Goal: Information Seeking & Learning: Learn about a topic

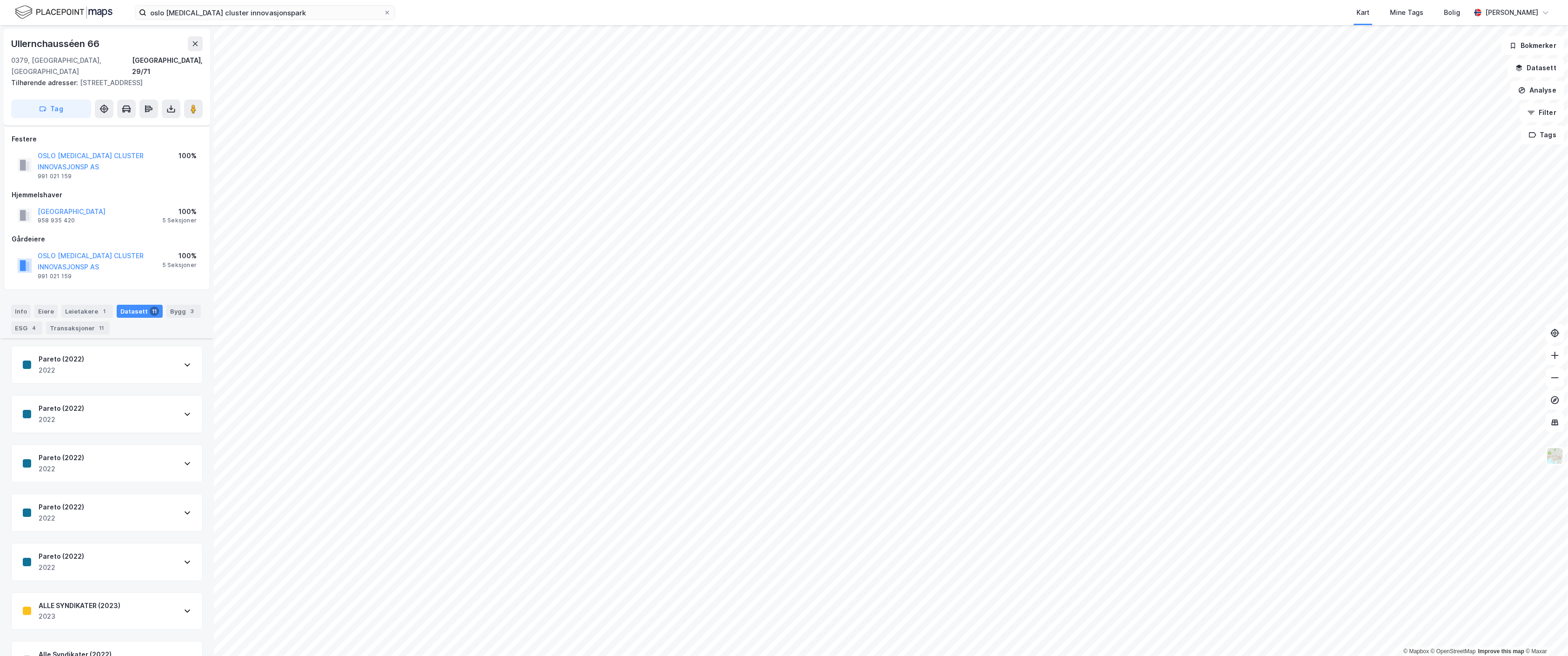
scroll to position [212, 0]
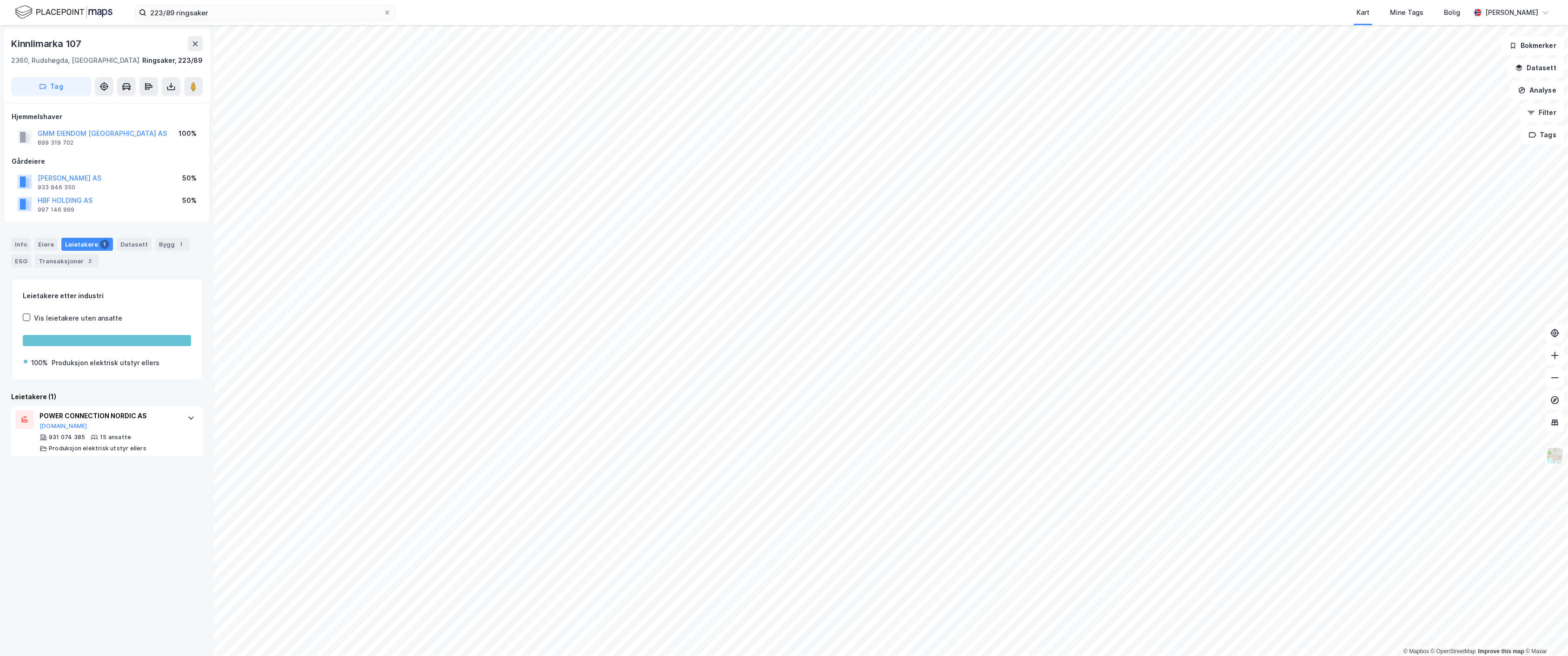
click at [257, 21] on div "223/89 ringsaker Kart Mine Tags Bolig [PERSON_NAME]" at bounding box center [784, 12] width 1568 height 25
click at [259, 12] on input "223/89 ringsaker" at bounding box center [265, 12] width 237 height 14
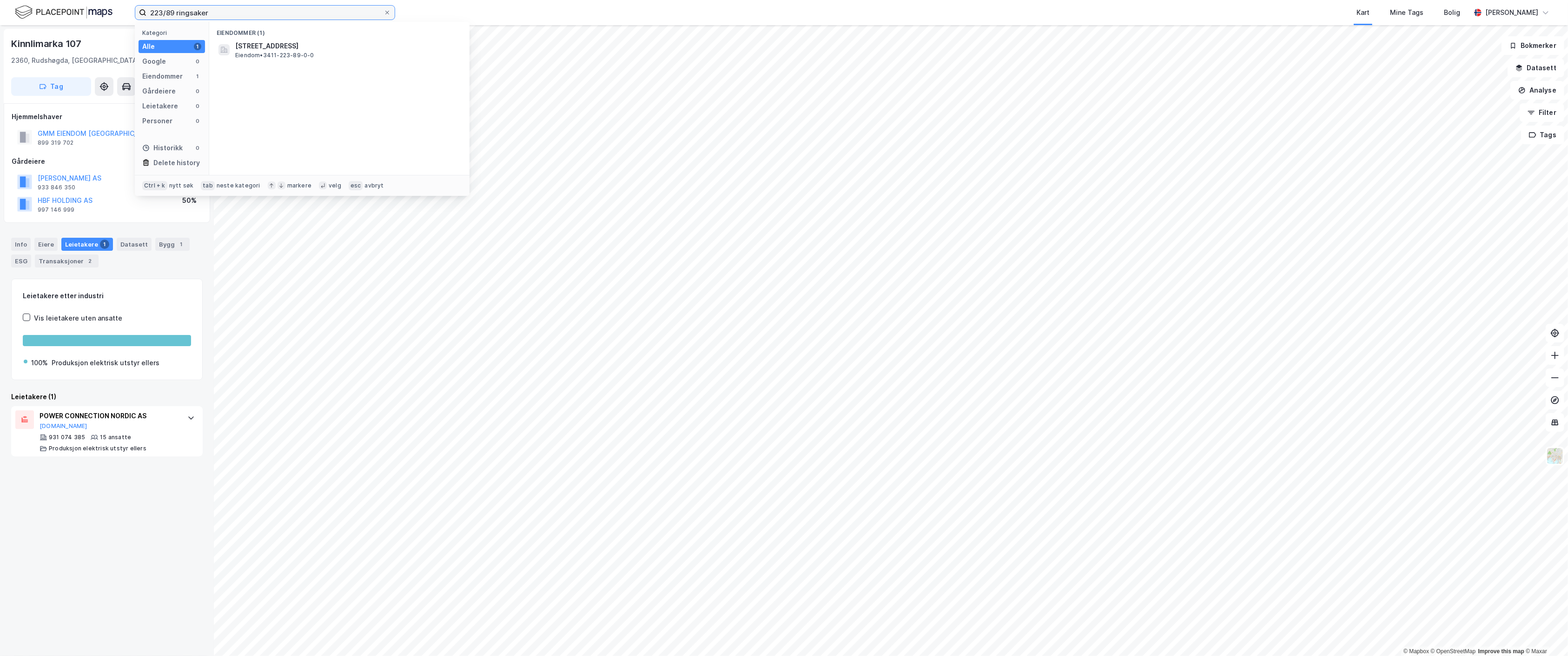
click at [259, 12] on input "223/89 ringsaker" at bounding box center [265, 12] width 237 height 14
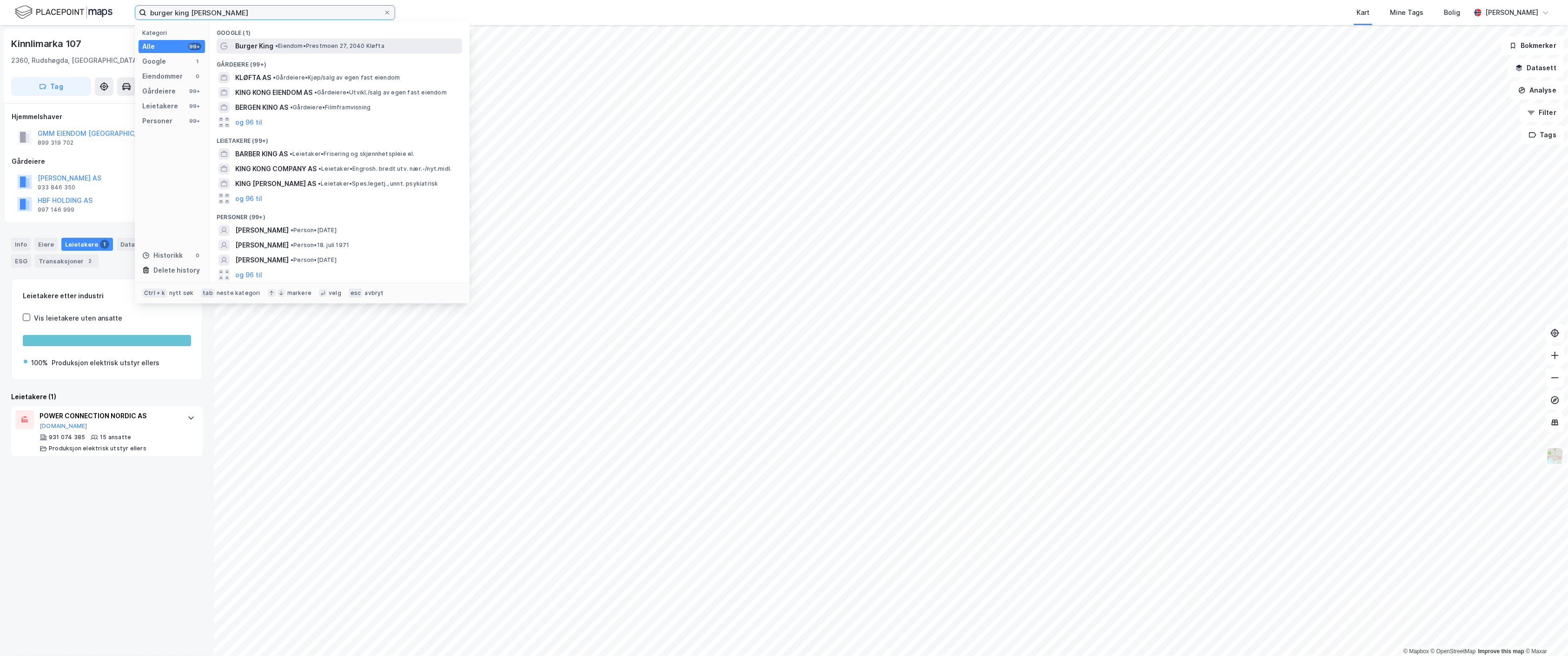
type input "burger king [PERSON_NAME]"
click at [270, 44] on span "Burger King" at bounding box center [254, 46] width 38 height 11
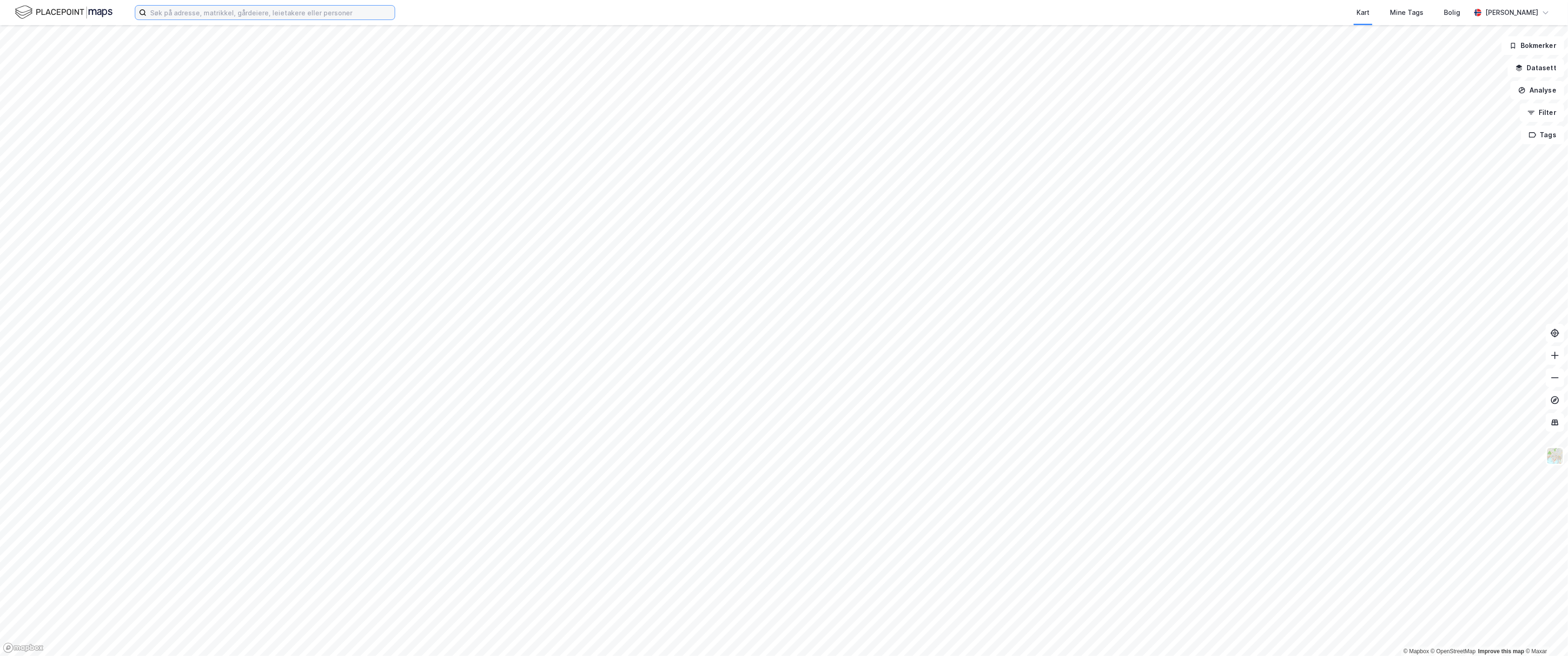
click at [285, 10] on input at bounding box center [271, 12] width 248 height 14
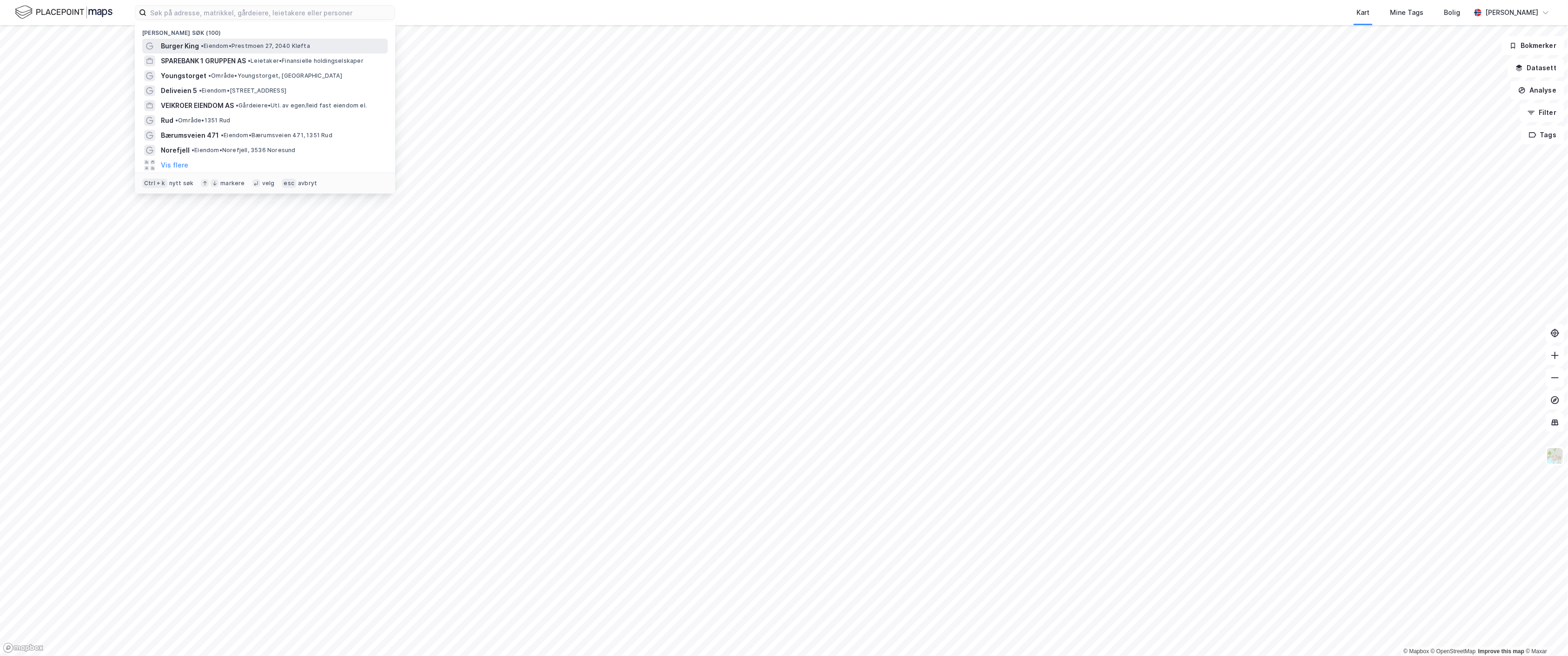
click at [270, 45] on span "• Eiendom • Prestmoen 27, 2040 Kløfta" at bounding box center [255, 46] width 109 height 7
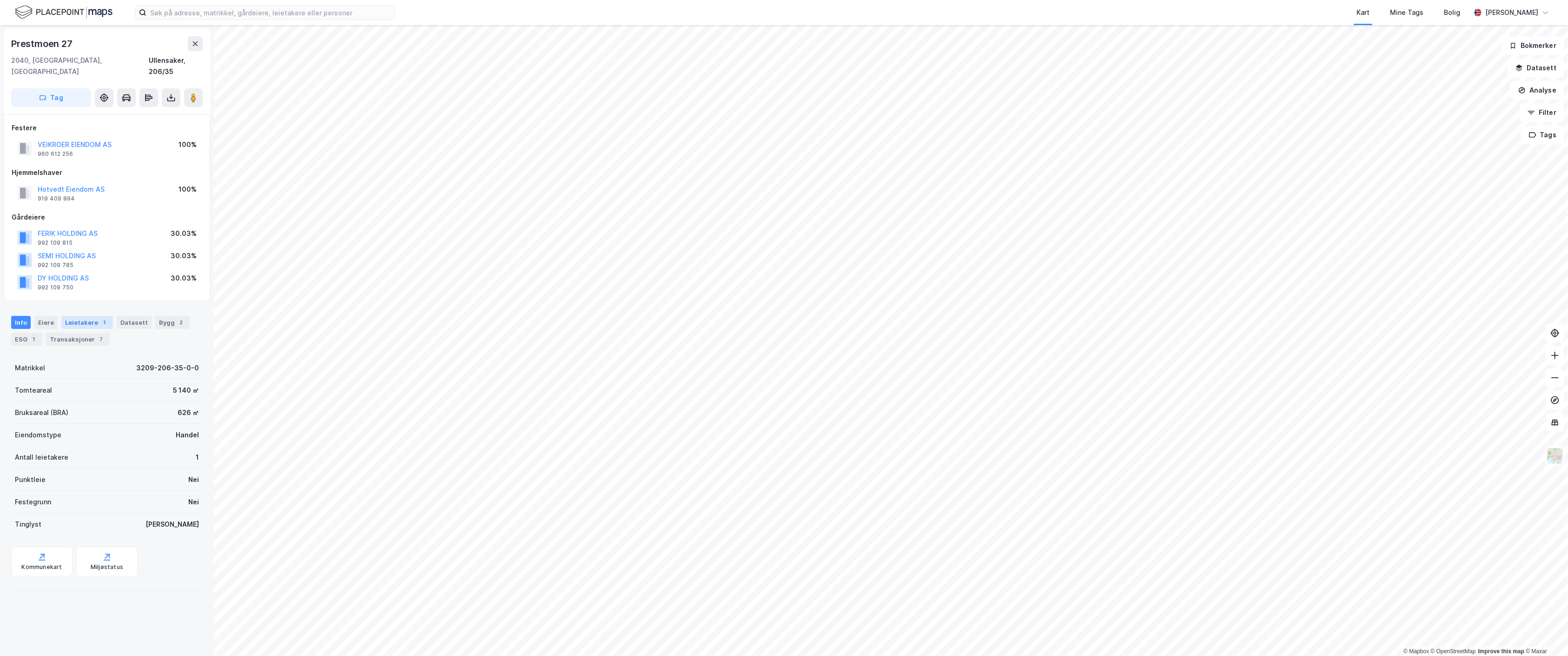
click at [91, 316] on div "Leietakere 1" at bounding box center [87, 322] width 52 height 13
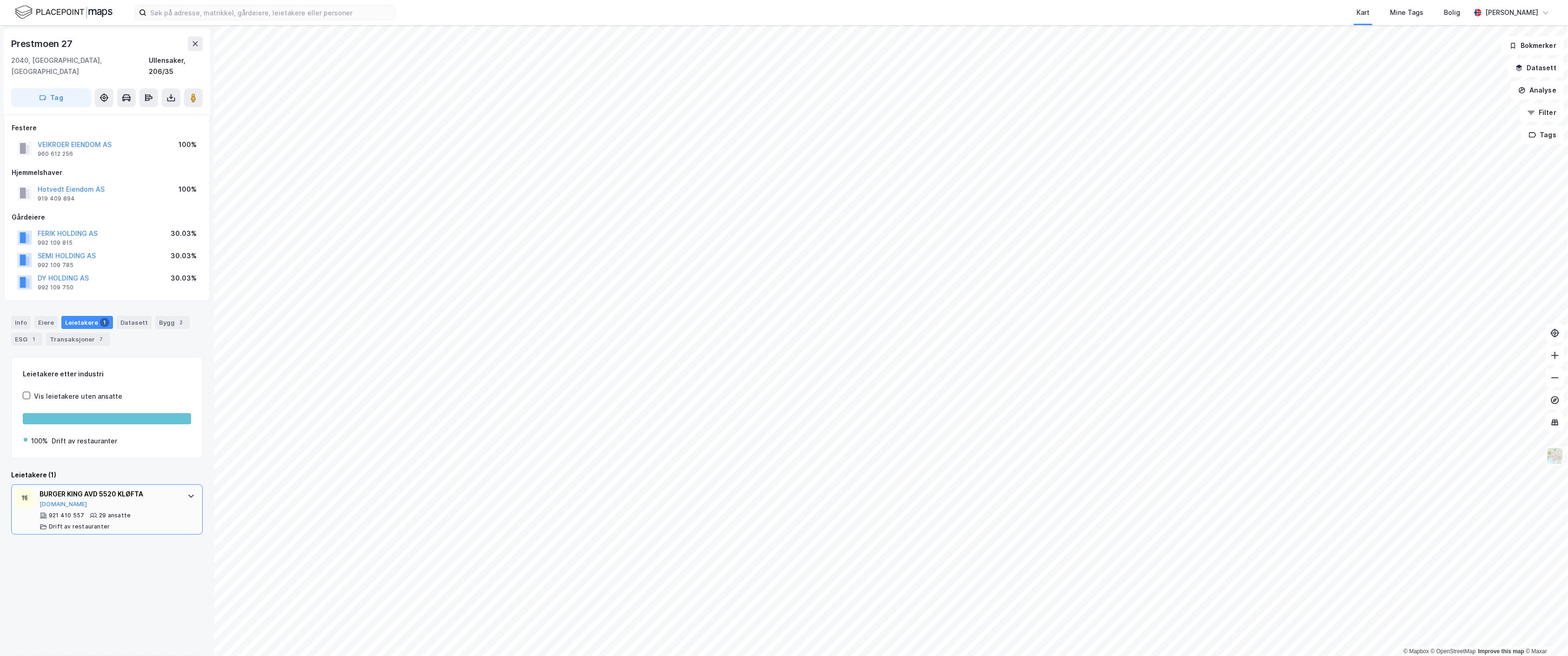
click at [116, 495] on div "BURGER KING AVD 5520 KLØFTA Brreg.no" at bounding box center [109, 498] width 139 height 19
click at [168, 93] on icon at bounding box center [170, 97] width 9 height 9
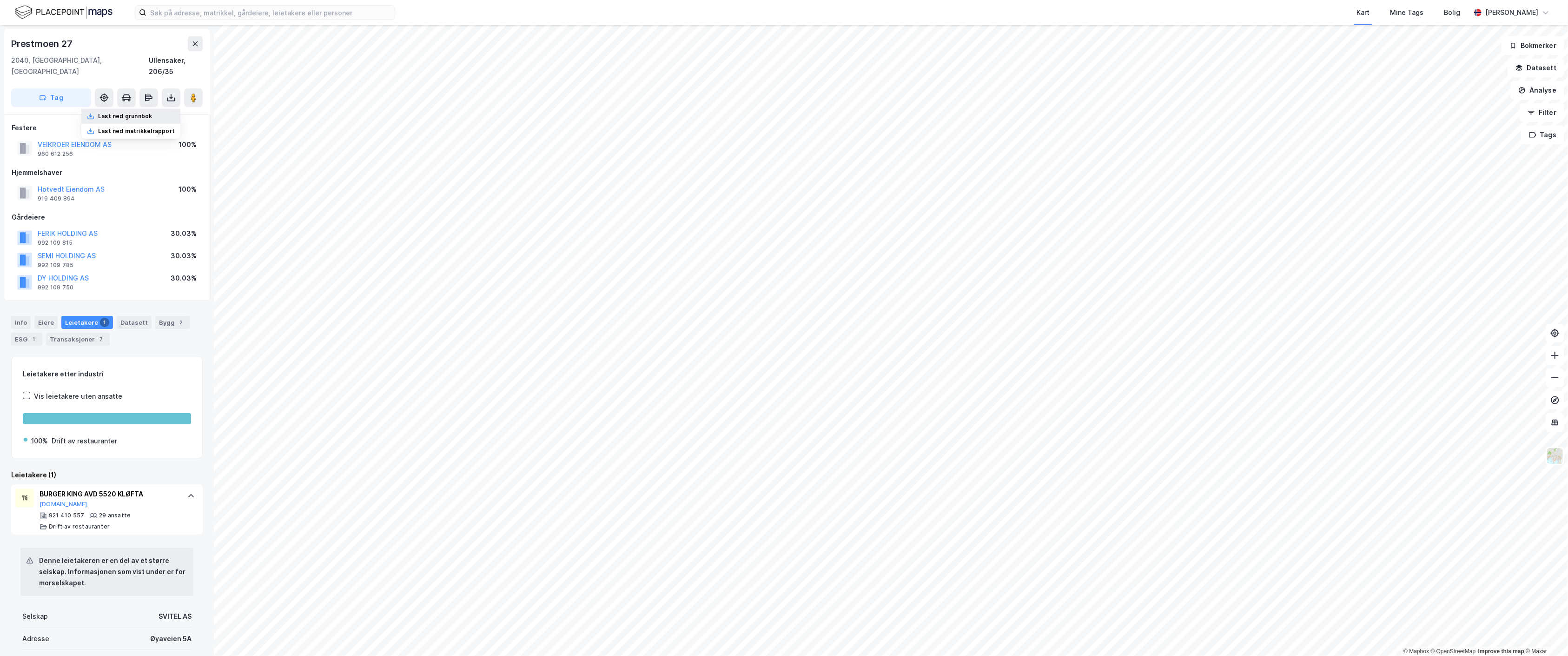
click at [161, 109] on div "Last ned grunnbok" at bounding box center [131, 116] width 99 height 15
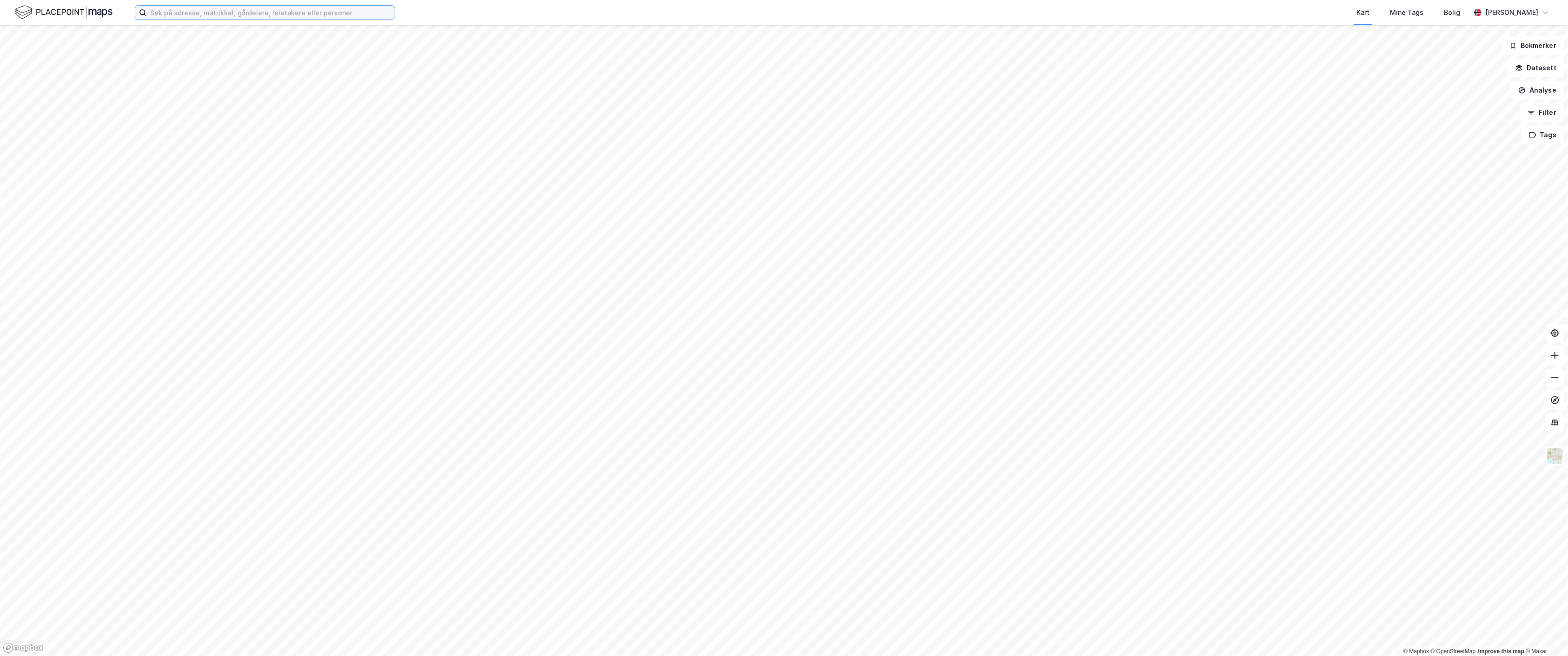
click at [209, 9] on input at bounding box center [271, 12] width 248 height 14
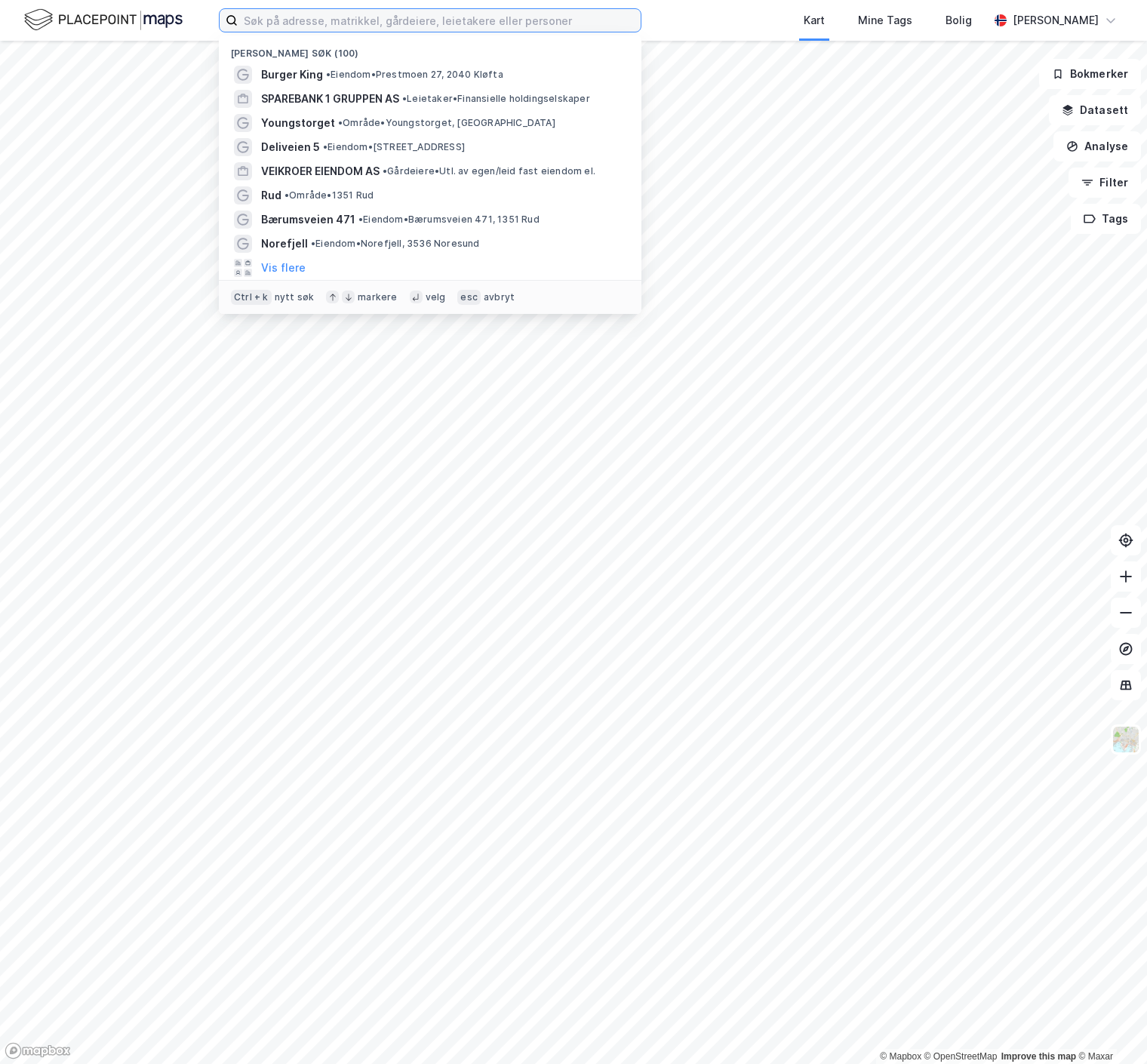
click at [340, 14] on input at bounding box center [440, 20] width 403 height 23
click at [583, 14] on input at bounding box center [440, 20] width 403 height 23
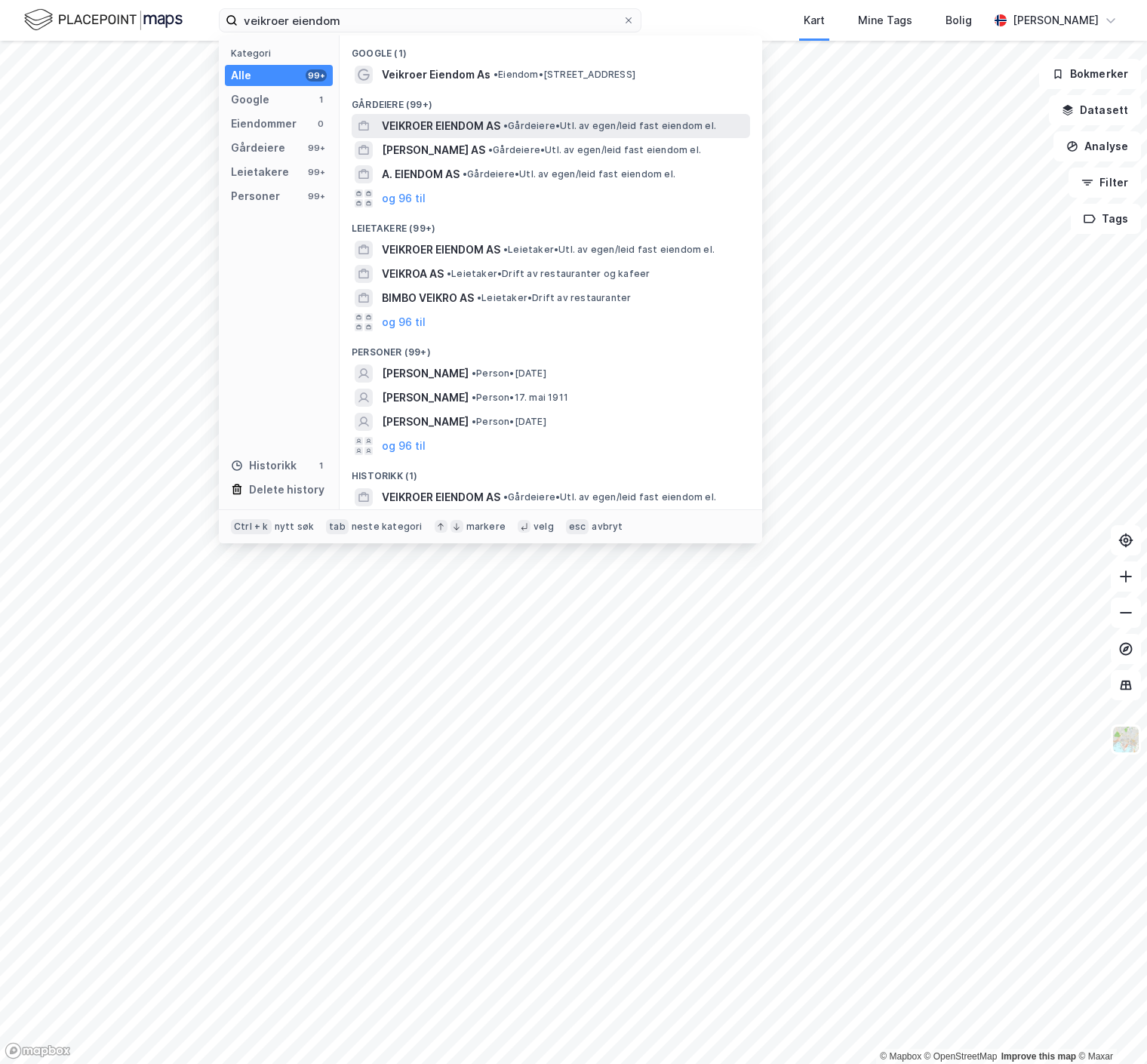
click at [452, 124] on span "VEIKROER EIENDOM AS" at bounding box center [441, 125] width 119 height 18
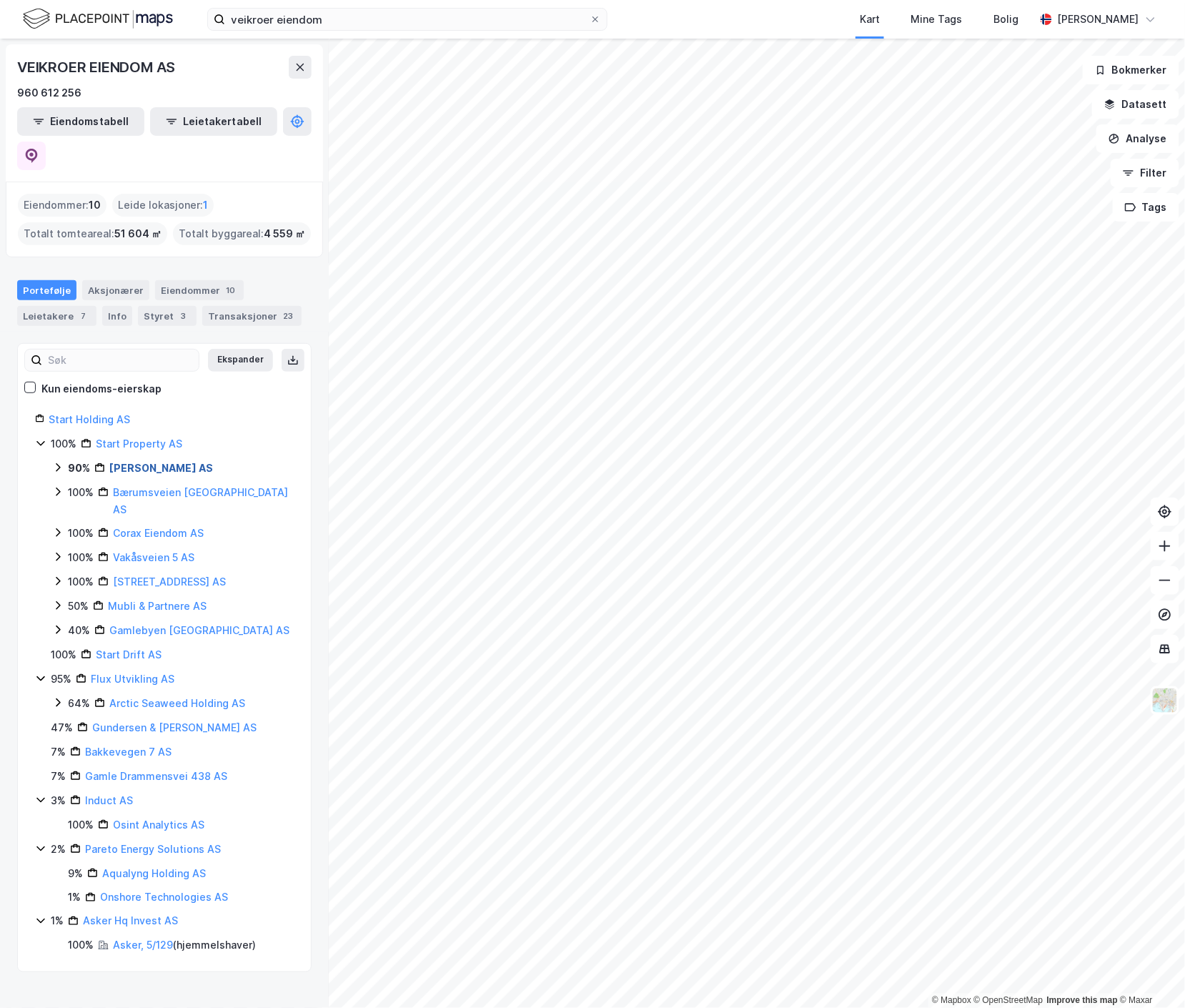
click at [160, 461] on link "Veikroer Eiendom AS" at bounding box center [161, 467] width 104 height 12
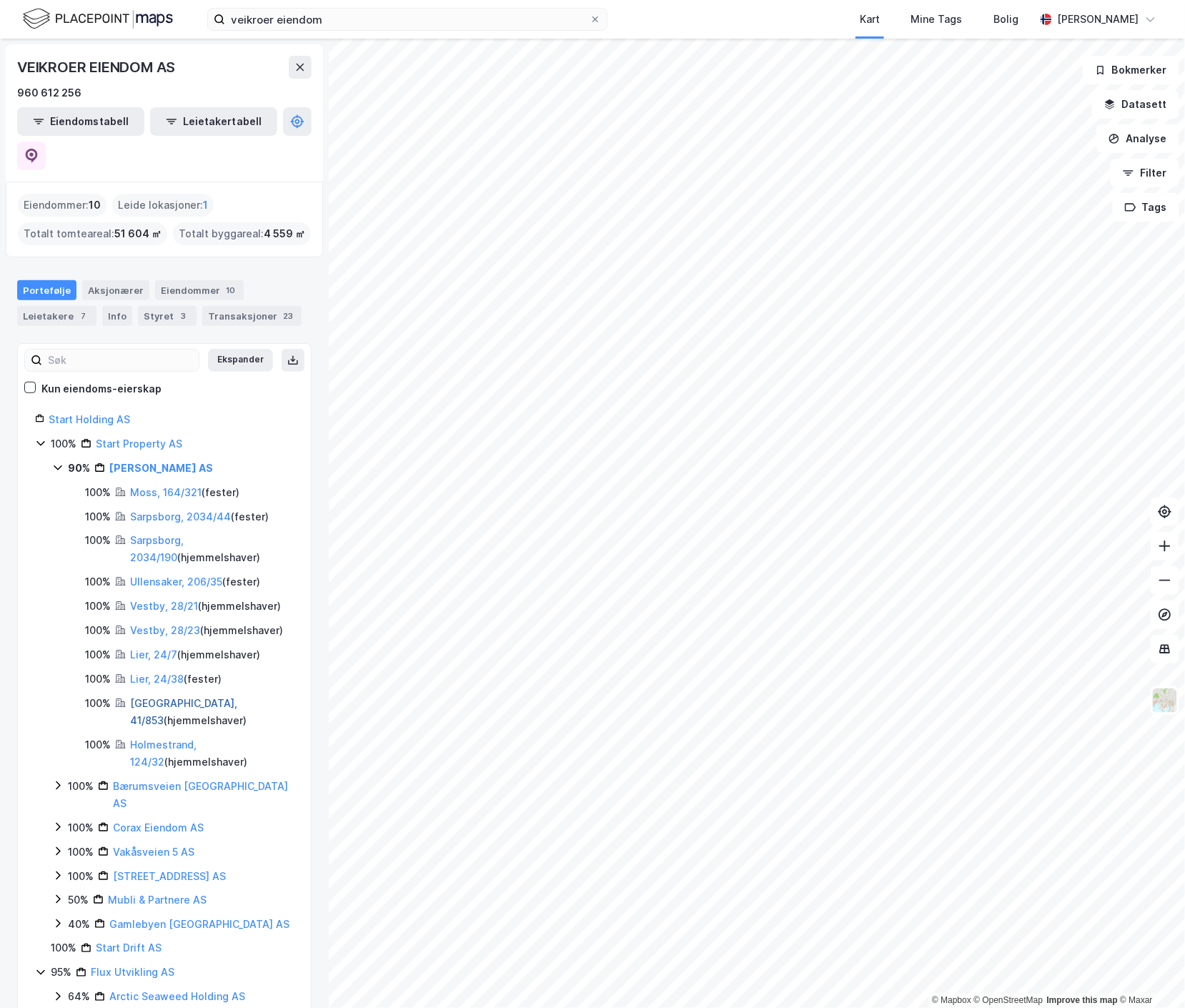
click at [187, 697] on link "Lillehammer, 41/853" at bounding box center [183, 711] width 108 height 29
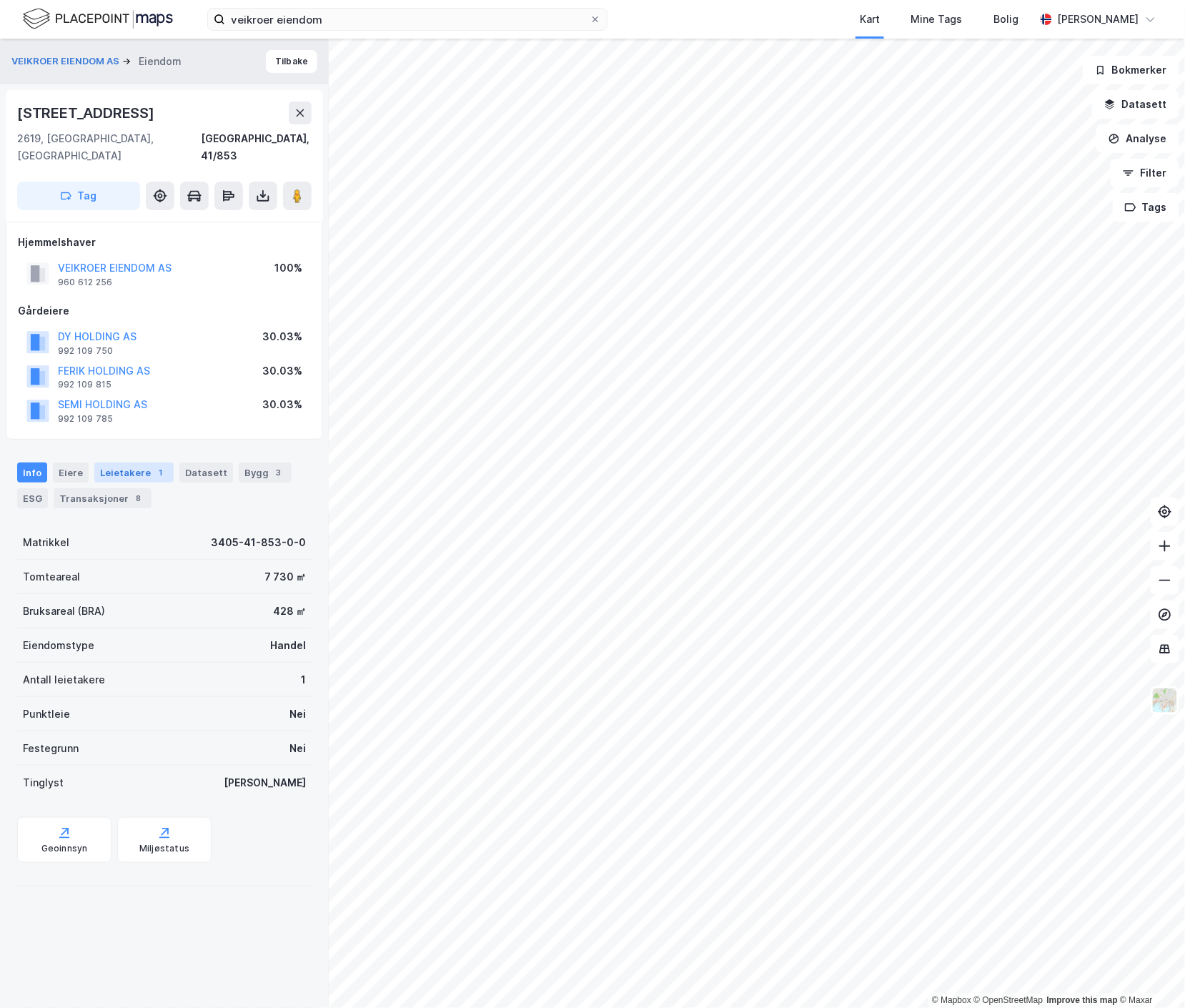
click at [155, 465] on div "1" at bounding box center [160, 472] width 14 height 14
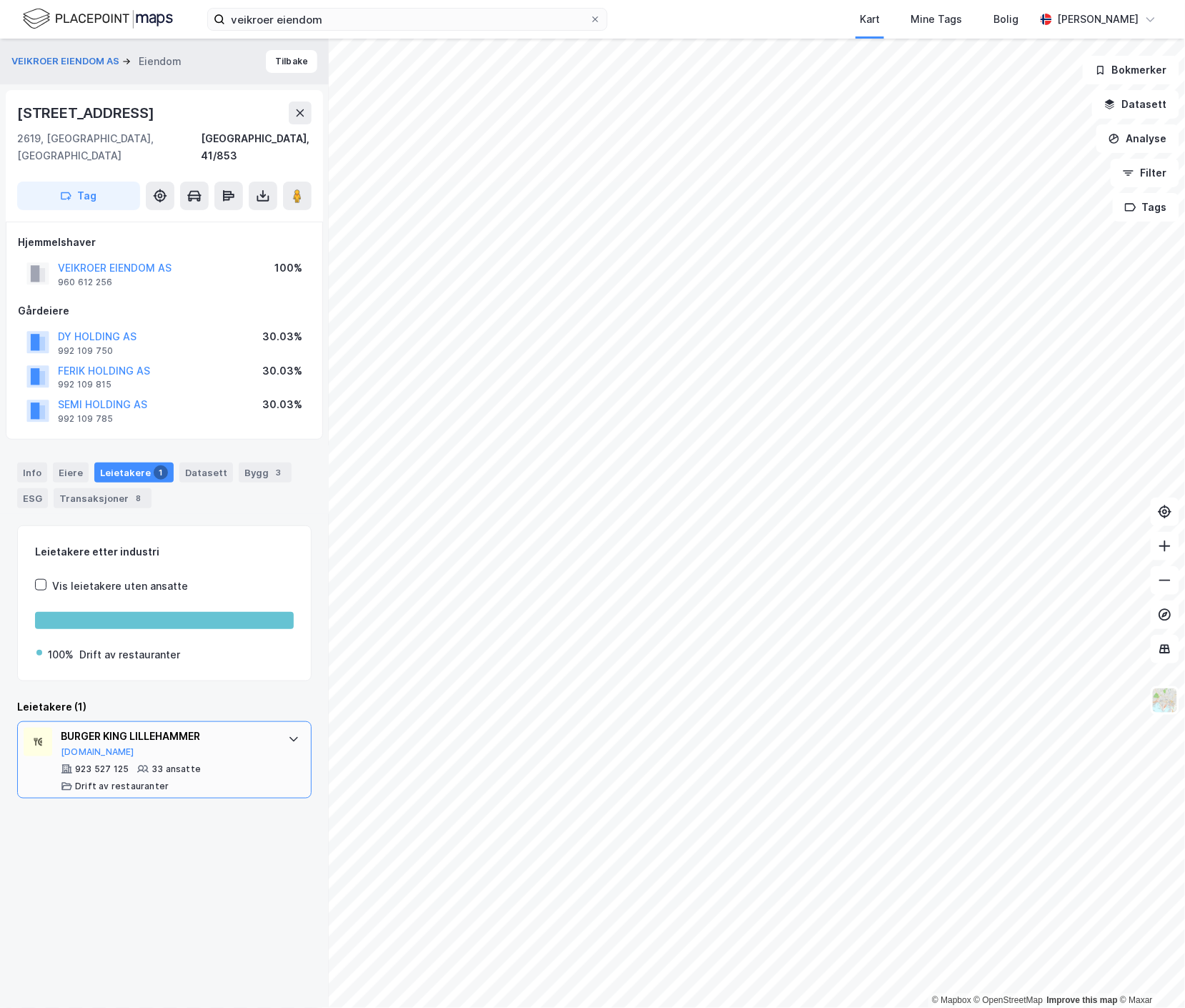
click at [239, 745] on div "BURGER KING LILLEHAMMER Brreg.no 923 527 125 33 ansatte Drift av restauranter" at bounding box center [168, 759] width 213 height 65
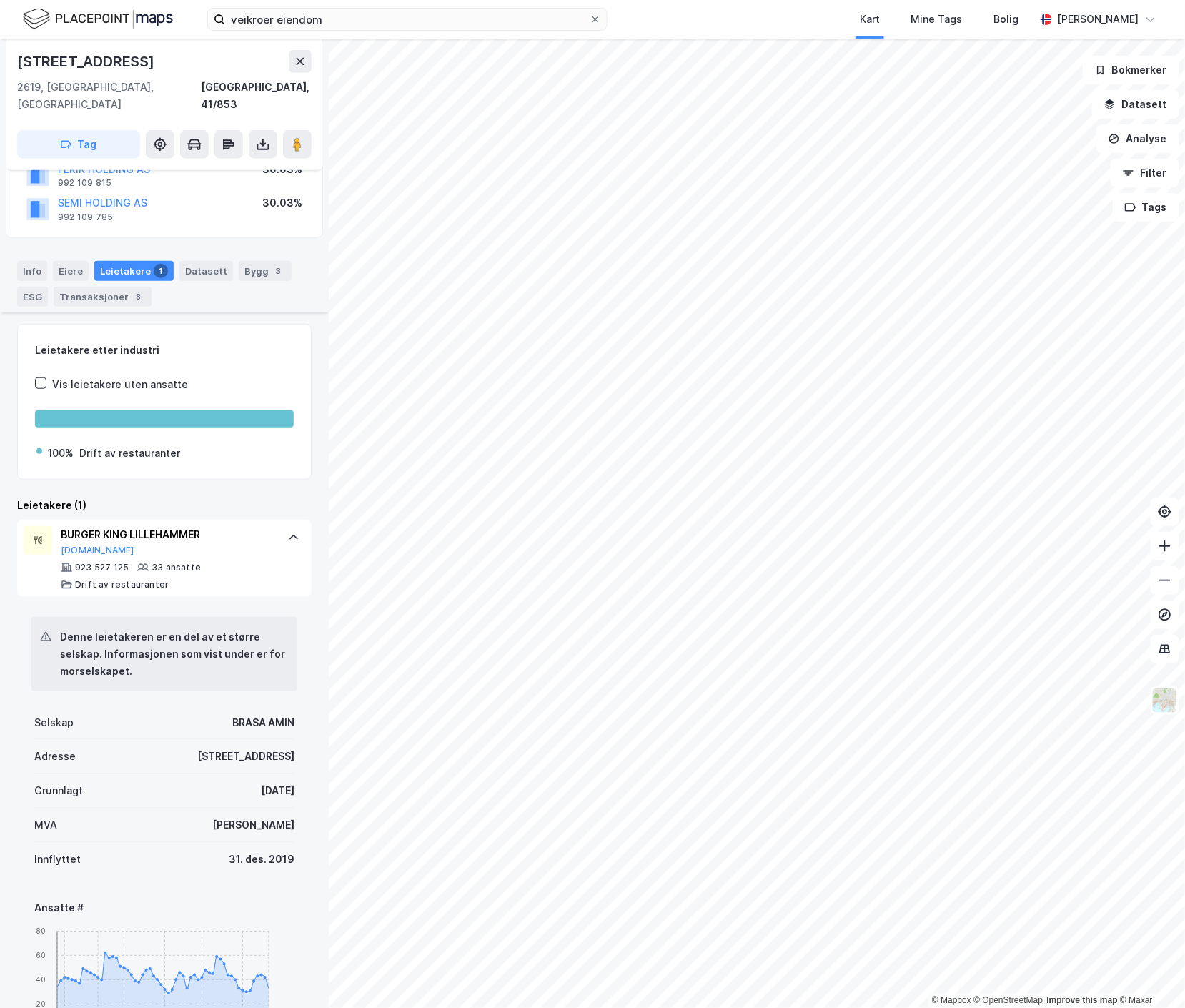
scroll to position [322, 0]
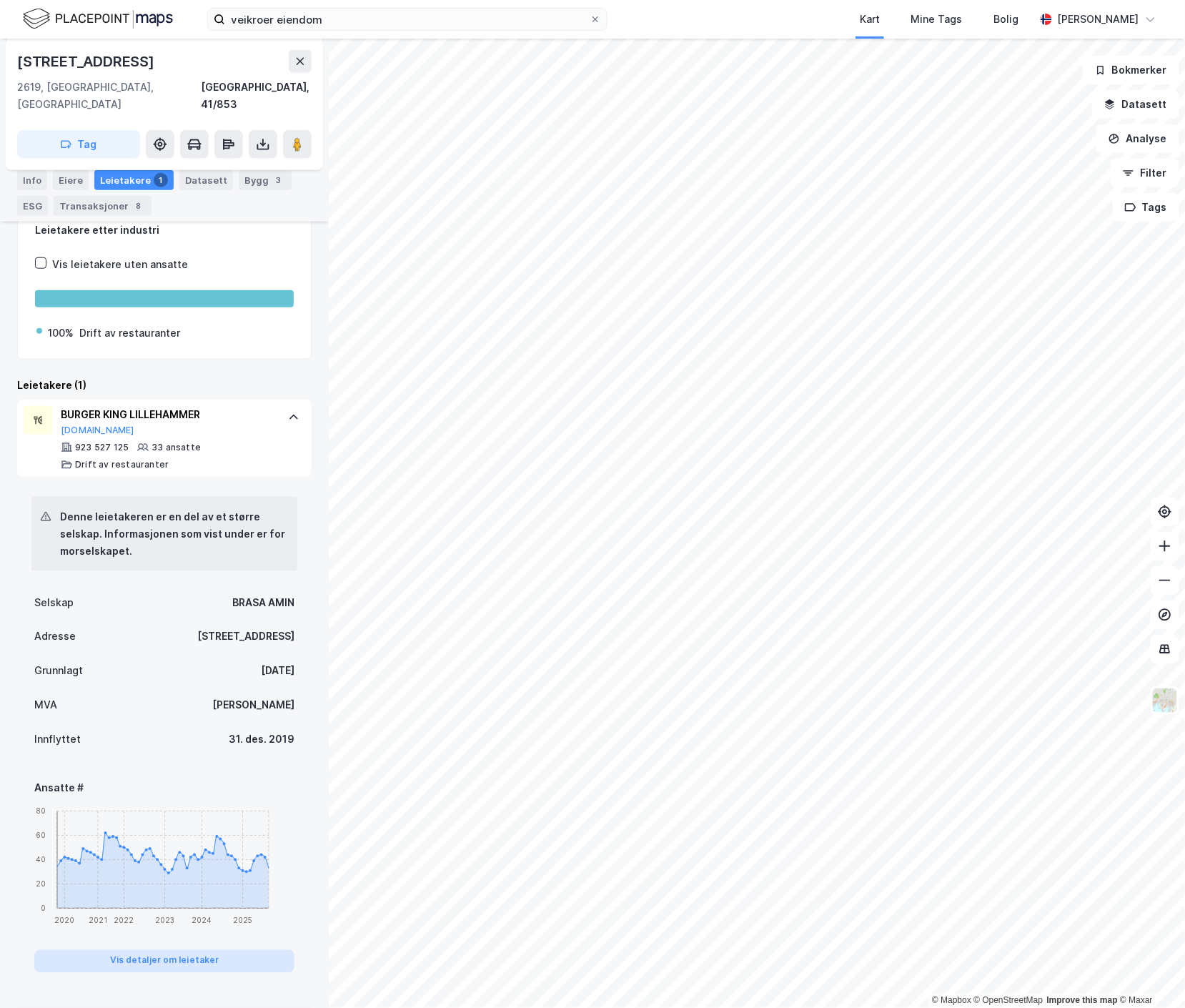
click at [155, 950] on button "Vis detaljer om leietaker" at bounding box center [165, 961] width 260 height 22
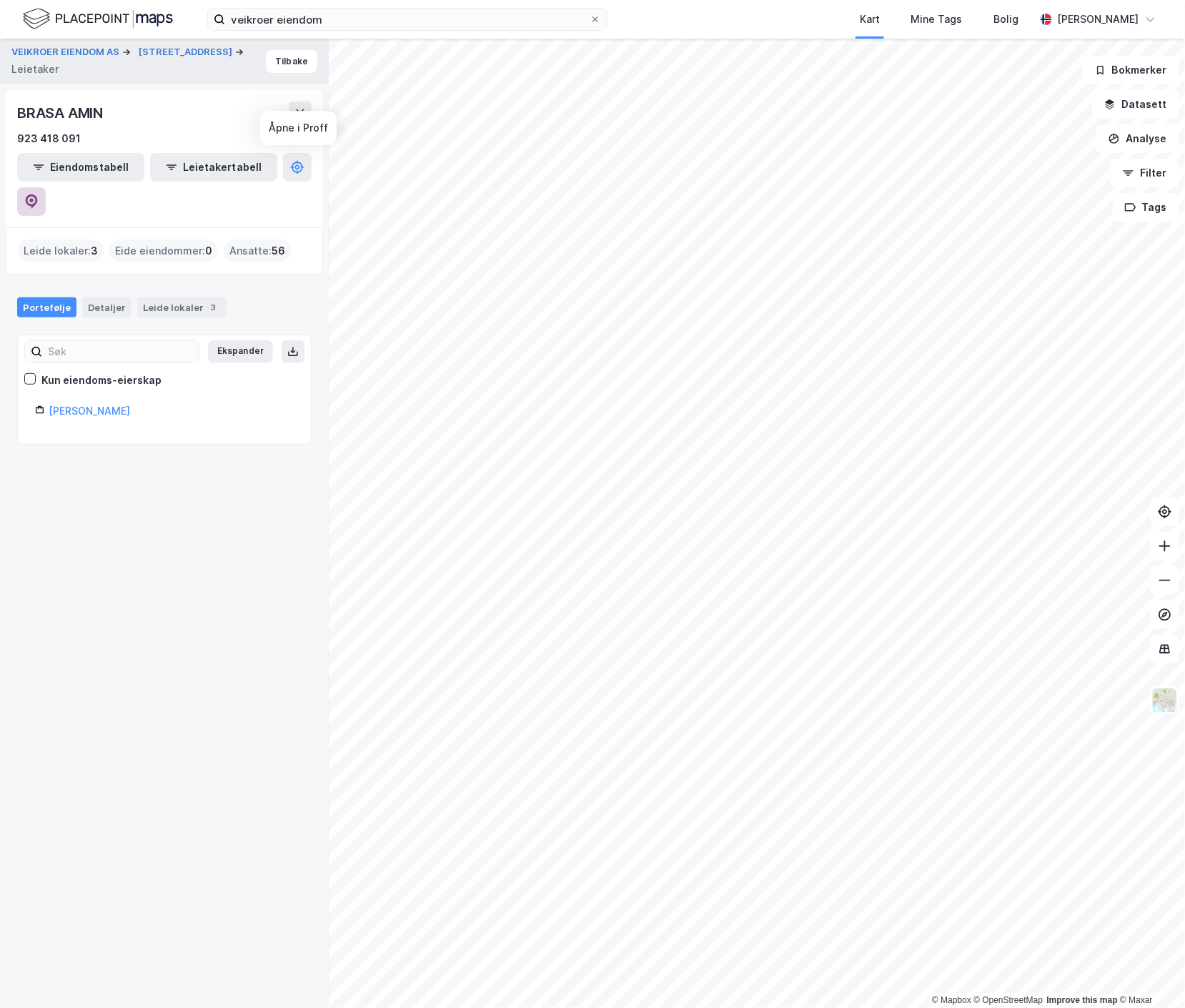
click at [38, 195] on icon at bounding box center [31, 201] width 14 height 14
click at [283, 53] on button "Tilbake" at bounding box center [291, 61] width 51 height 22
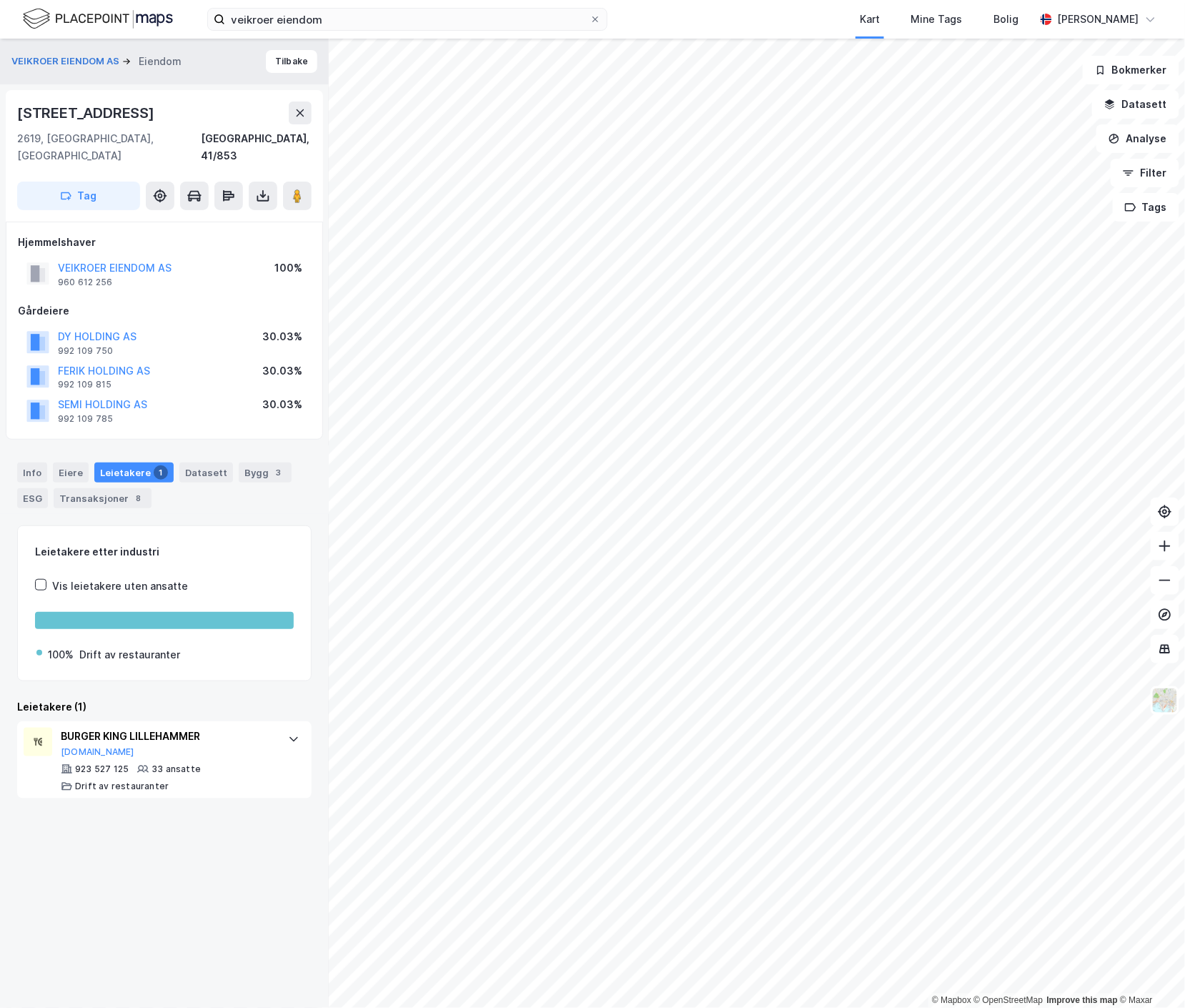
click at [132, 259] on div "VEIKROER EIENDOM AS" at bounding box center [114, 268] width 113 height 17
click at [0, 0] on button "VEIKROER EIENDOM AS" at bounding box center [0, 0] width 0 height 0
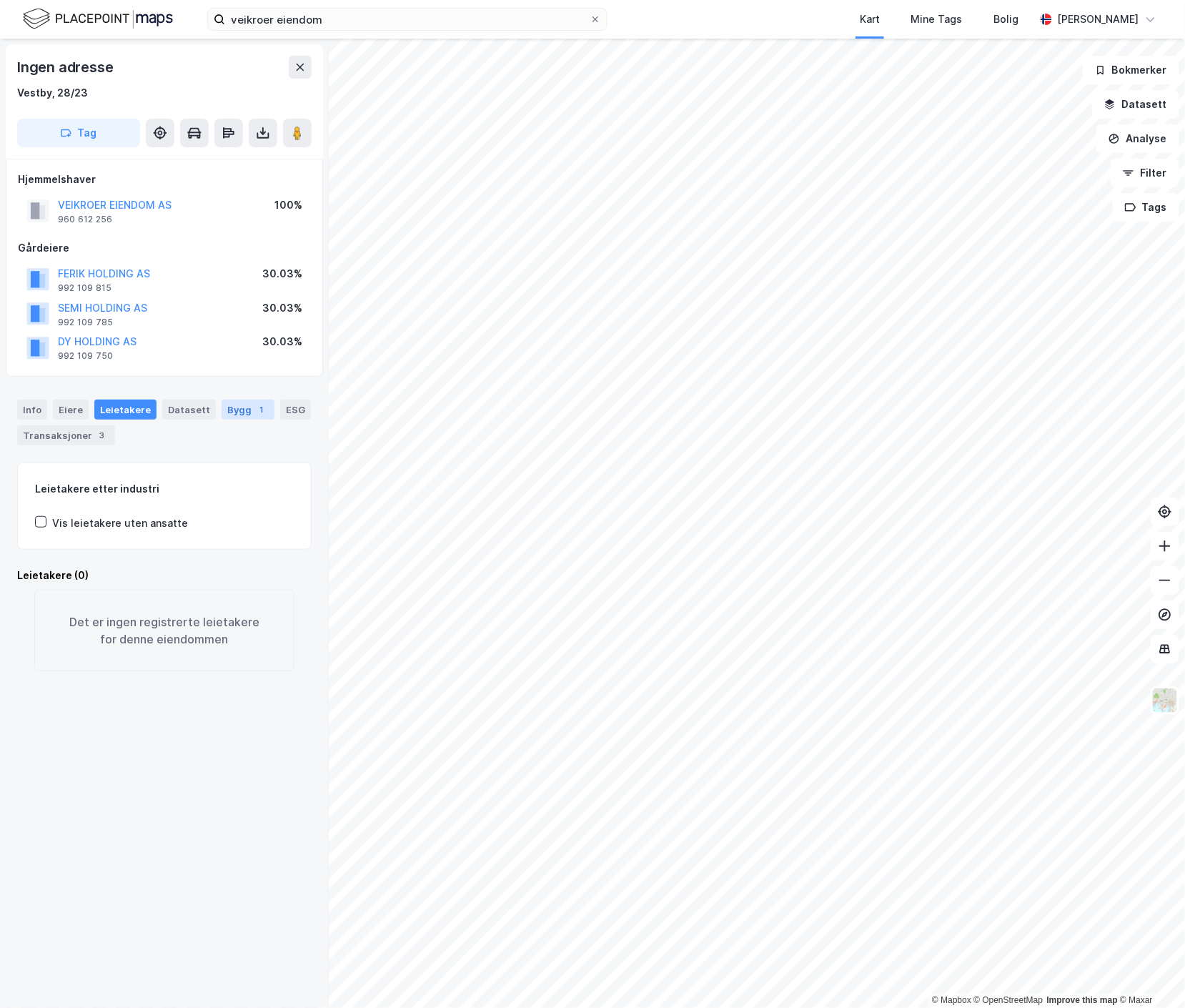
click at [255, 416] on div "1" at bounding box center [261, 409] width 14 height 14
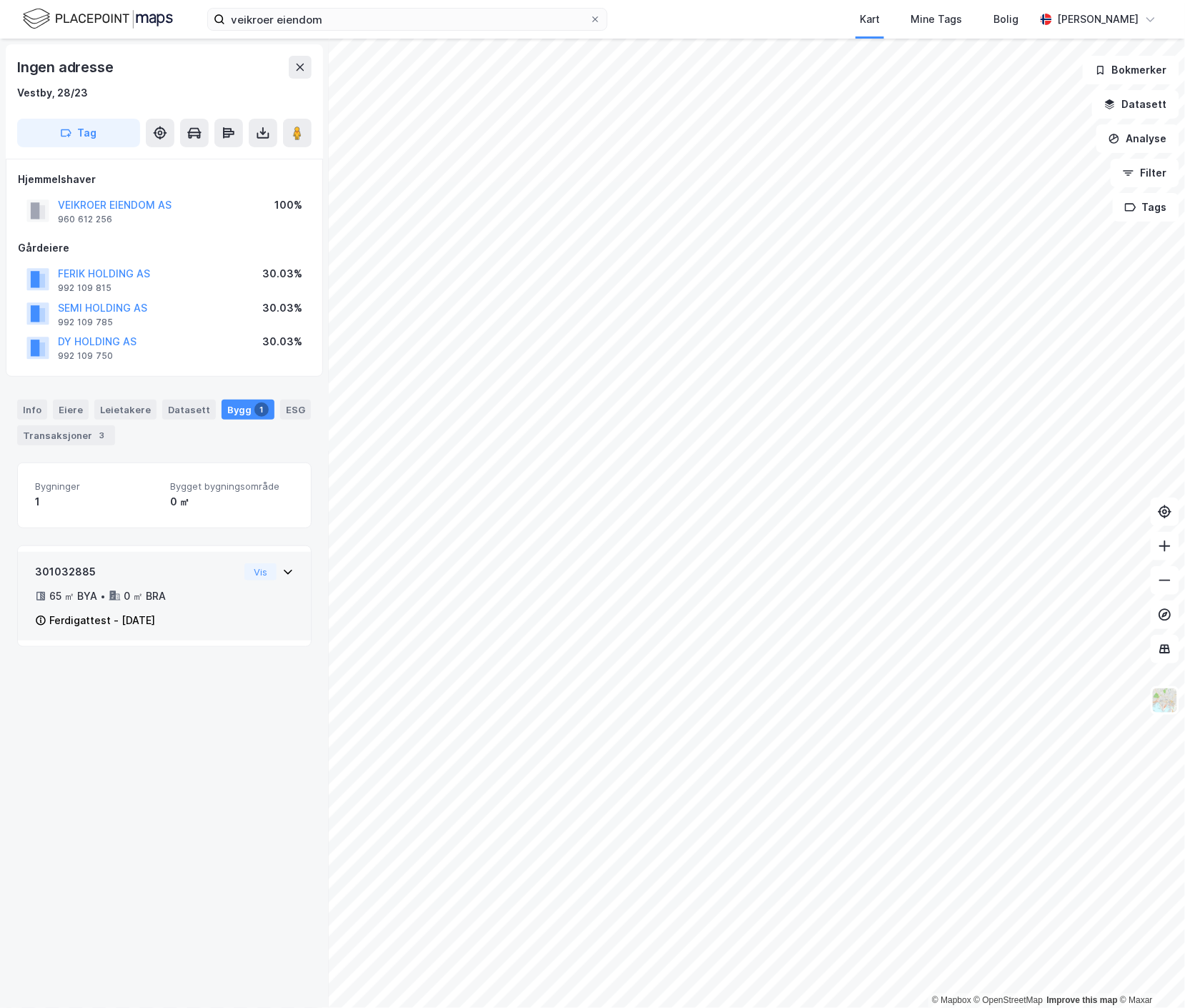
click at [213, 624] on div "Ferdigattest - 30. okt. 2023" at bounding box center [137, 621] width 204 height 17
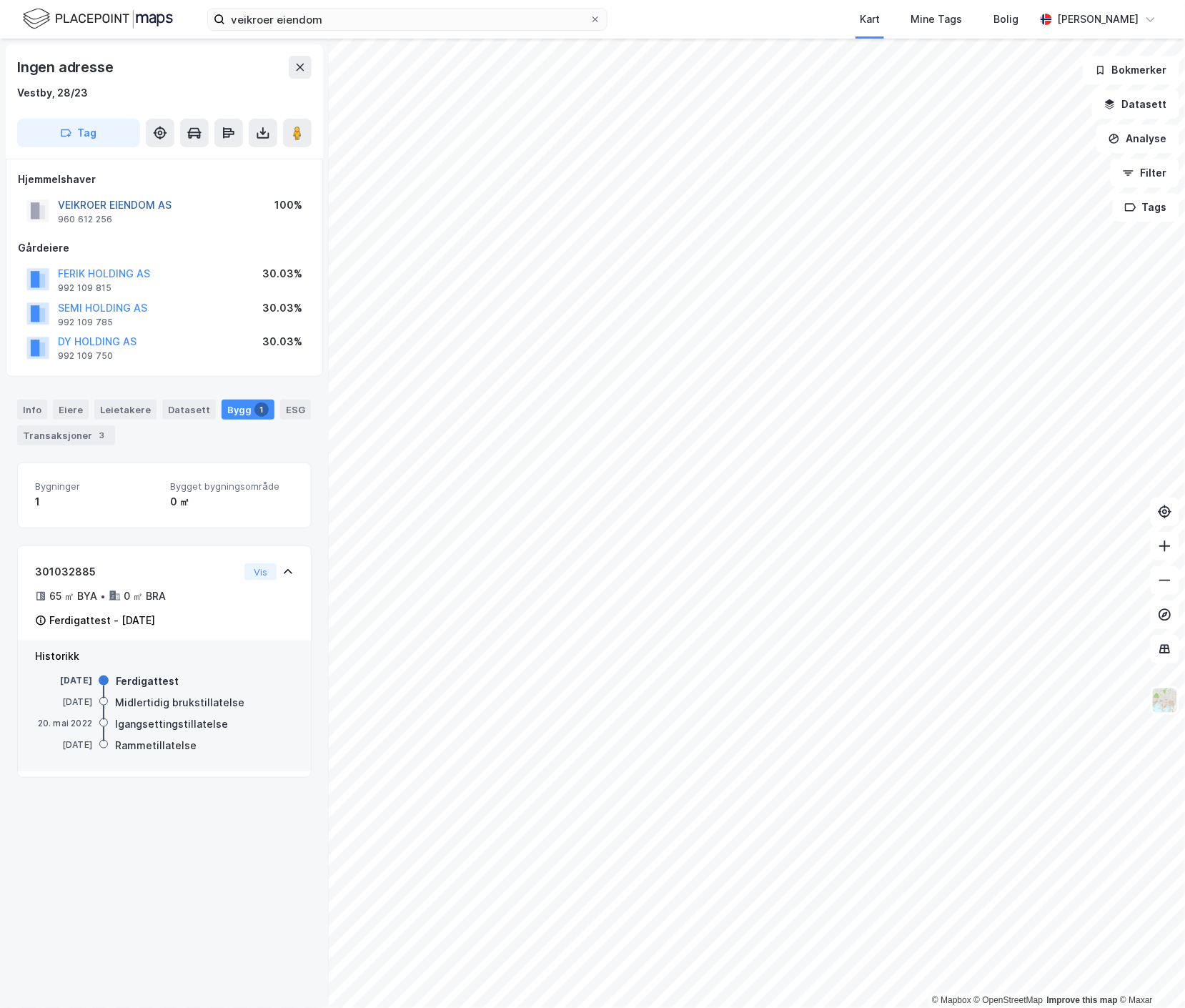
click at [0, 0] on button "VEIKROER EIENDOM AS" at bounding box center [0, 0] width 0 height 0
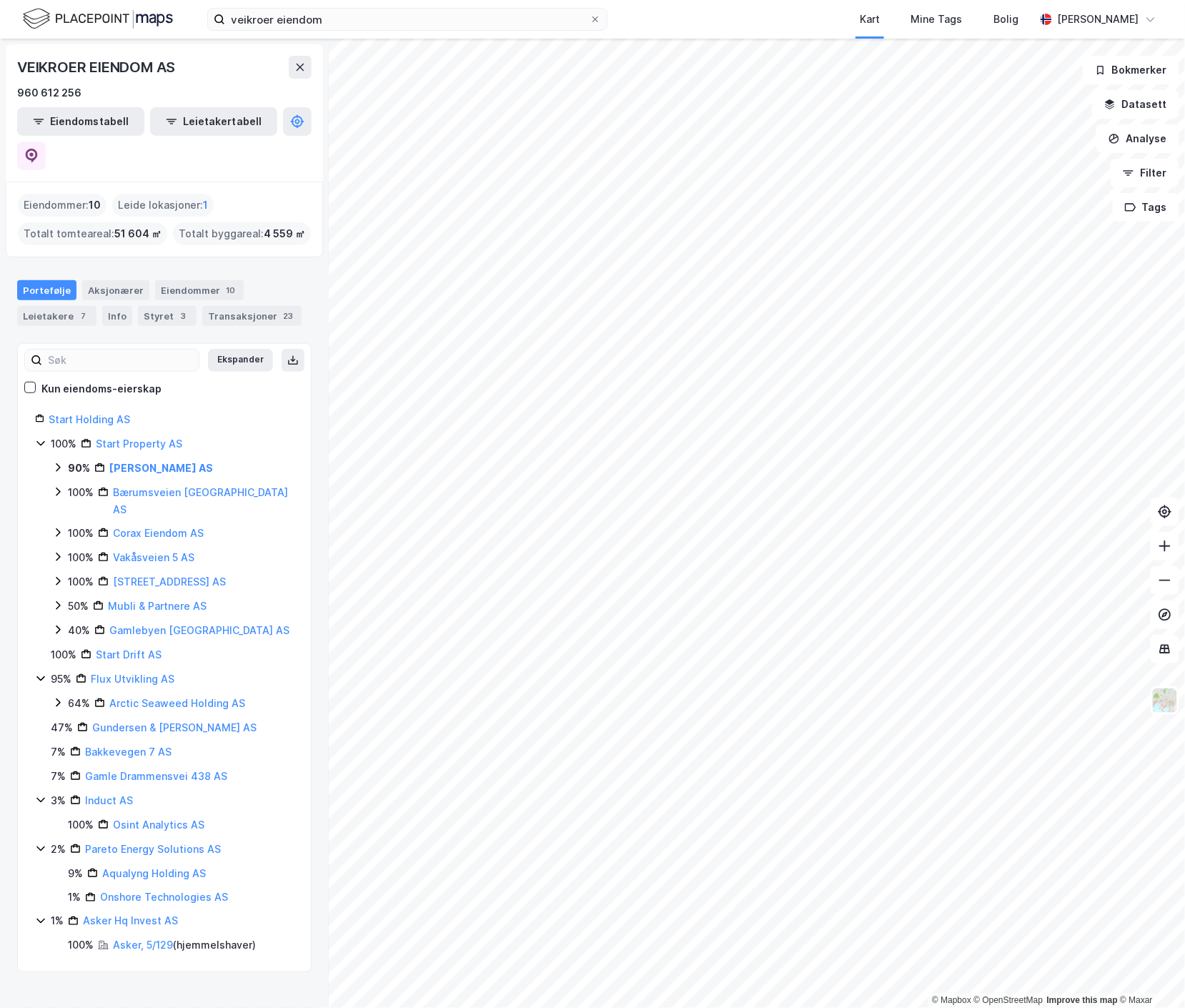
click at [736, 22] on div "Kart Mine Tags Bolig" at bounding box center [855, 19] width 358 height 38
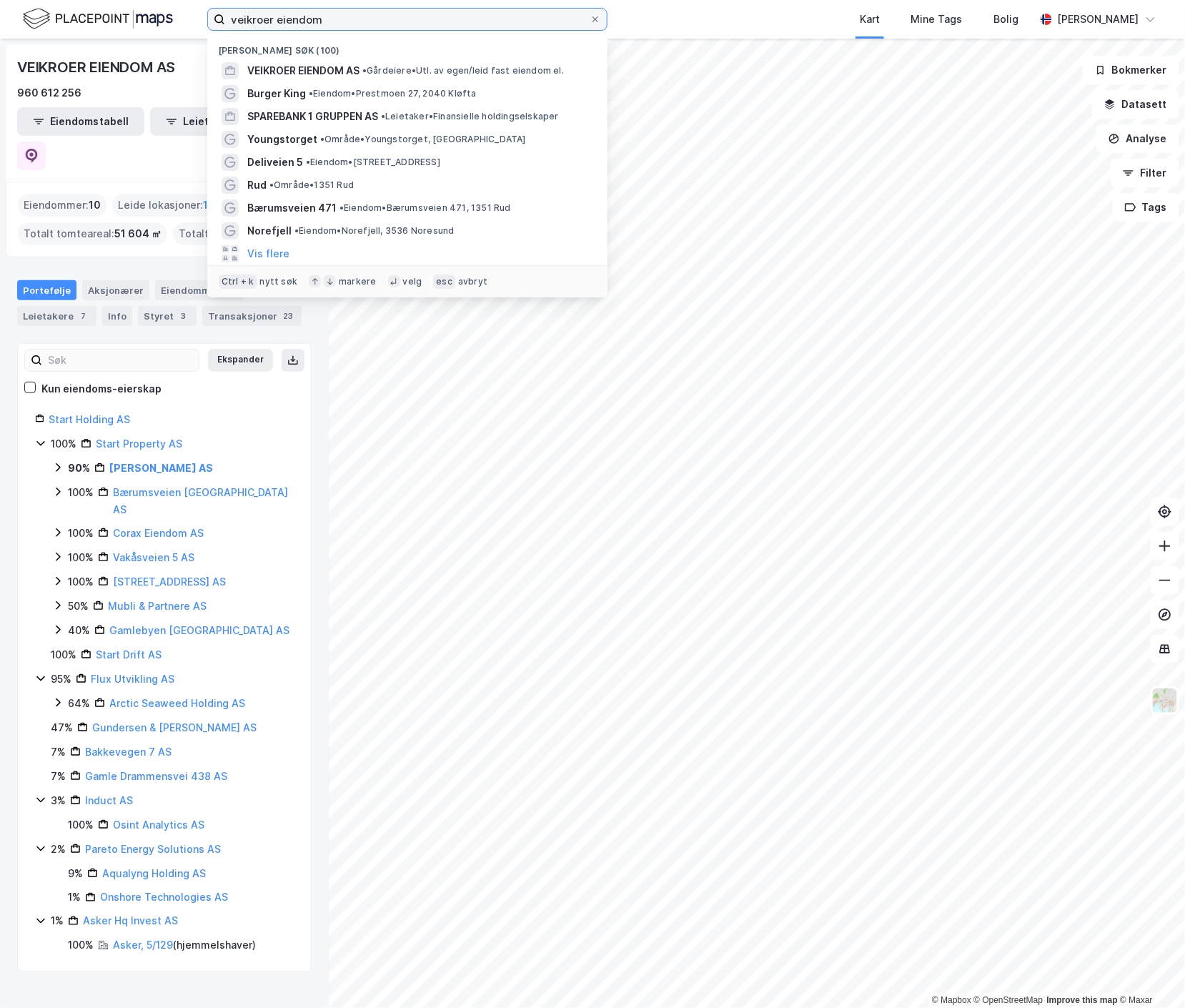
drag, startPoint x: 339, startPoint y: 11, endPoint x: -60, endPoint y: 13, distance: 399.0
click at [0, 13] on html "veikroer eiendom Nylige søk (100) VEIKROER EIENDOM AS • Gårdeiere • Utl. av ege…" at bounding box center [592, 504] width 1185 height 1008
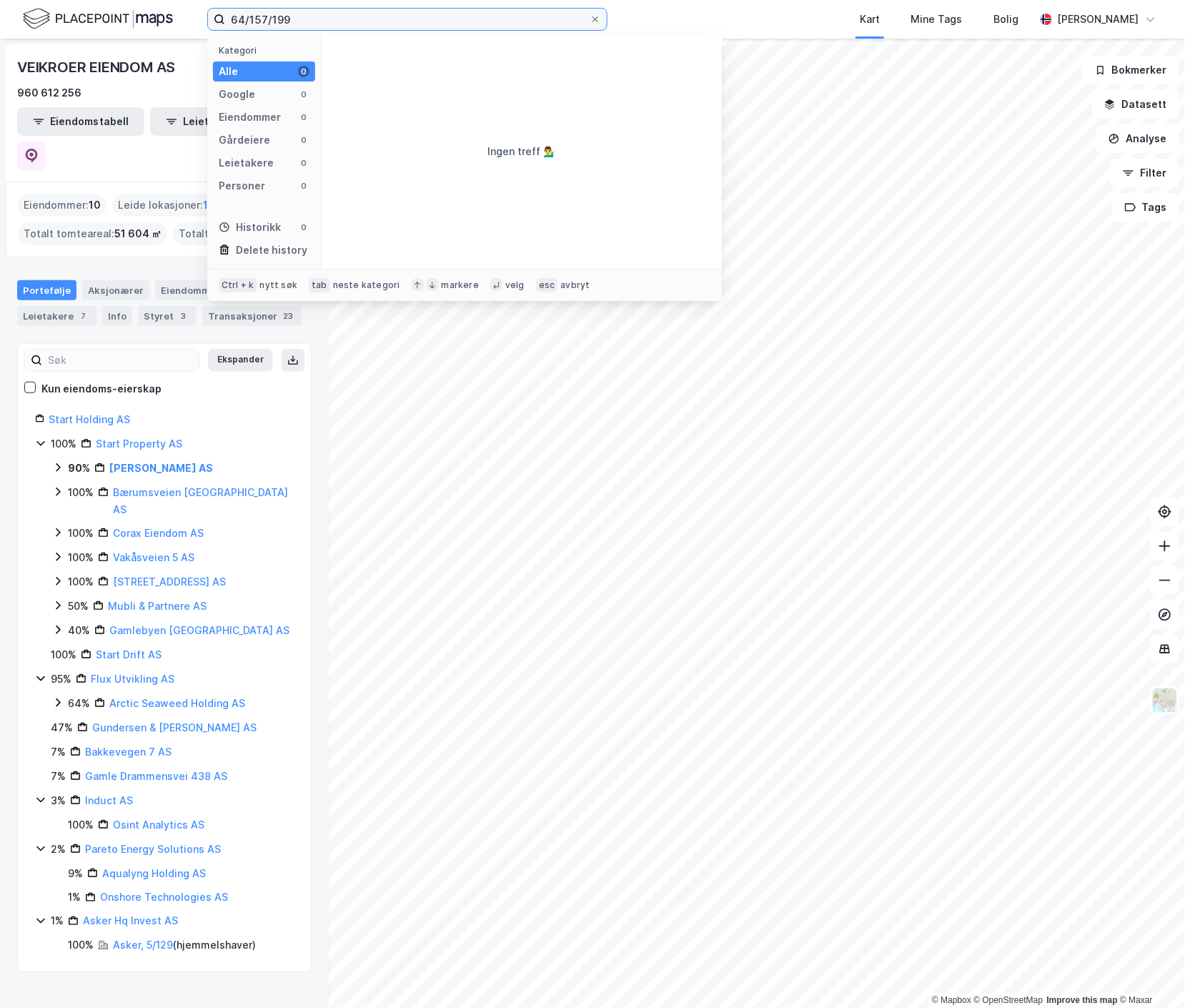
drag, startPoint x: 247, startPoint y: 15, endPoint x: 152, endPoint y: 13, distance: 95.0
click at [152, 13] on div "64/157/199 Kategori Alle 0 Google 0 Eiendommer 0 Gårdeiere 0 Leietakere 0 Perso…" at bounding box center [592, 19] width 1185 height 38
drag, startPoint x: 261, startPoint y: 19, endPoint x: 173, endPoint y: 20, distance: 88.0
click at [173, 20] on div "rygge 157/199 Kategori Alle 0 Google 0 Eiendommer 0 Gårdeiere 0 Leietakere 0 Pe…" at bounding box center [592, 19] width 1185 height 38
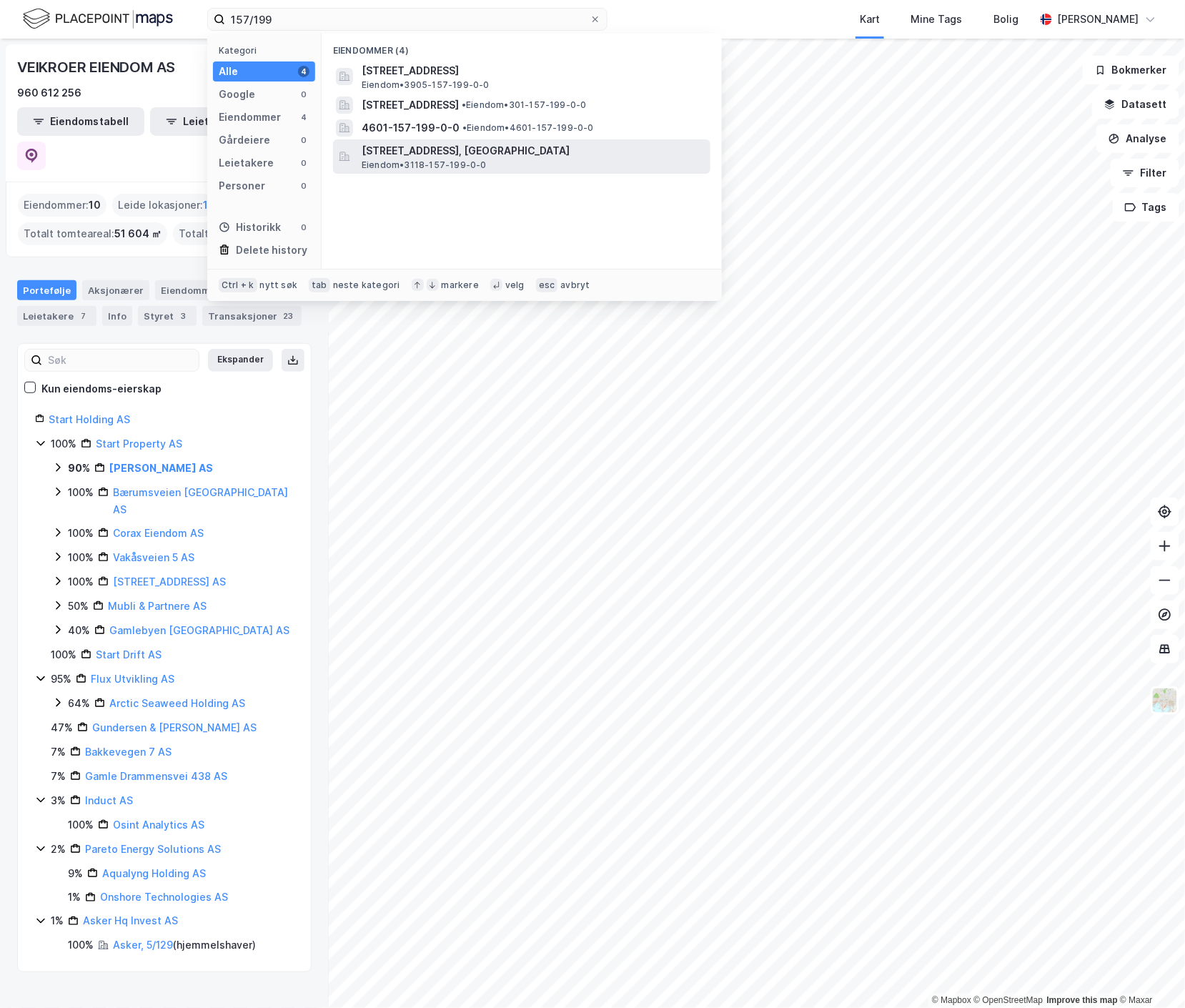
click at [456, 153] on span "Rådyrveien 38, 1850, MYSEN, INDRE ØSTFOLD" at bounding box center [533, 151] width 344 height 17
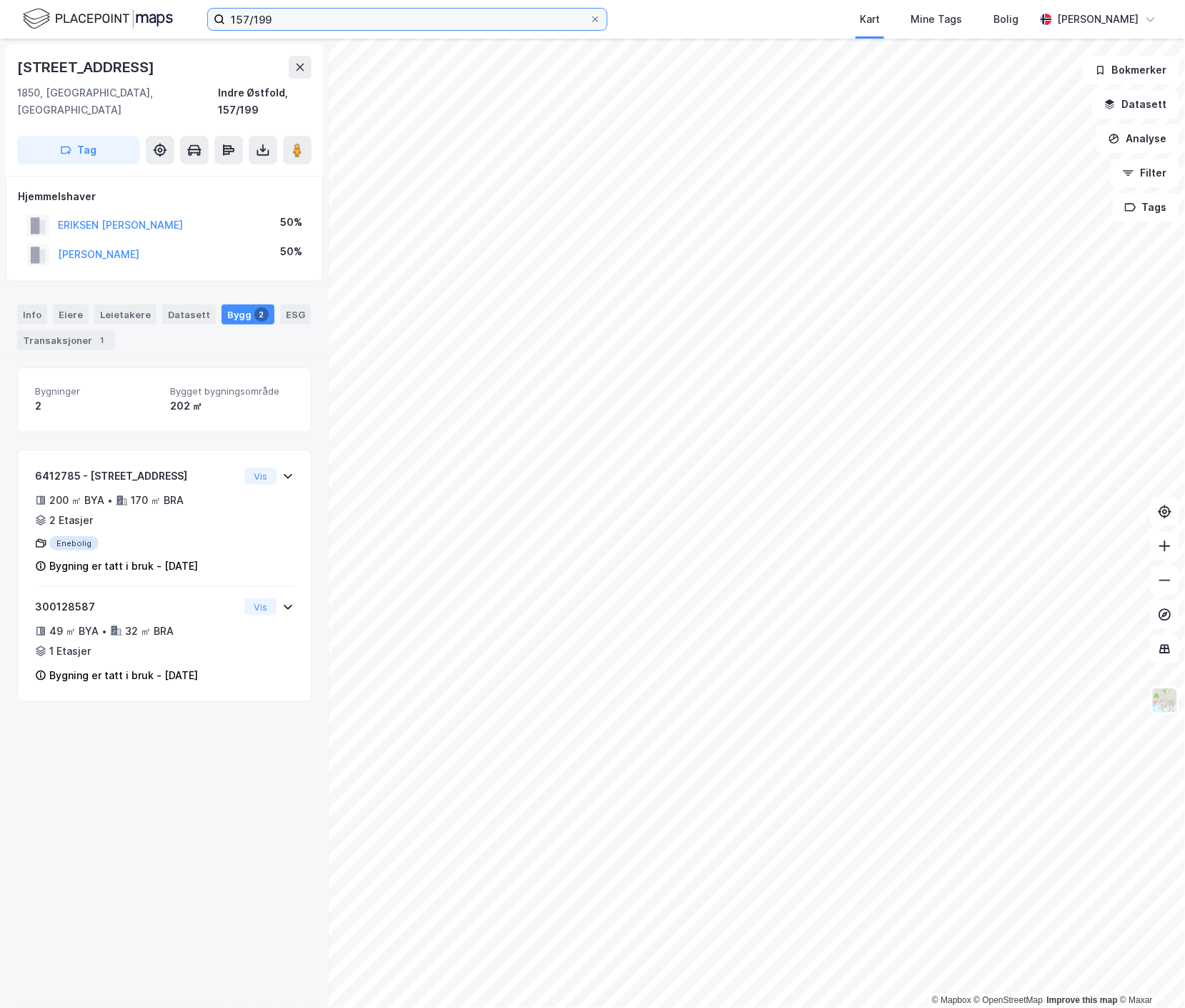
click at [366, 22] on input "157/199" at bounding box center [407, 19] width 364 height 22
click at [366, 22] on input "157/199" at bounding box center [407, 19] width 364 height 22
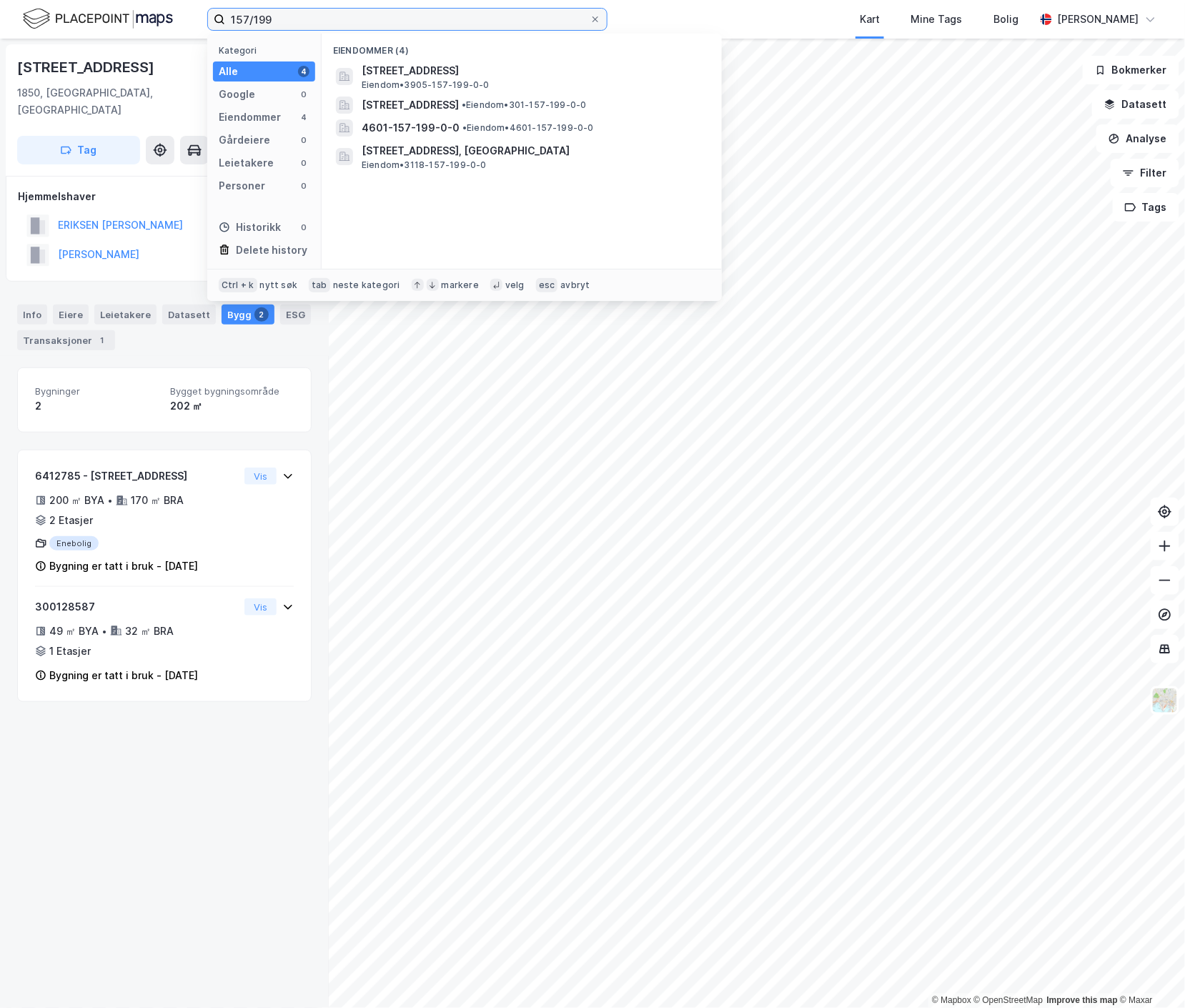
click at [366, 22] on input "157/199" at bounding box center [407, 19] width 364 height 22
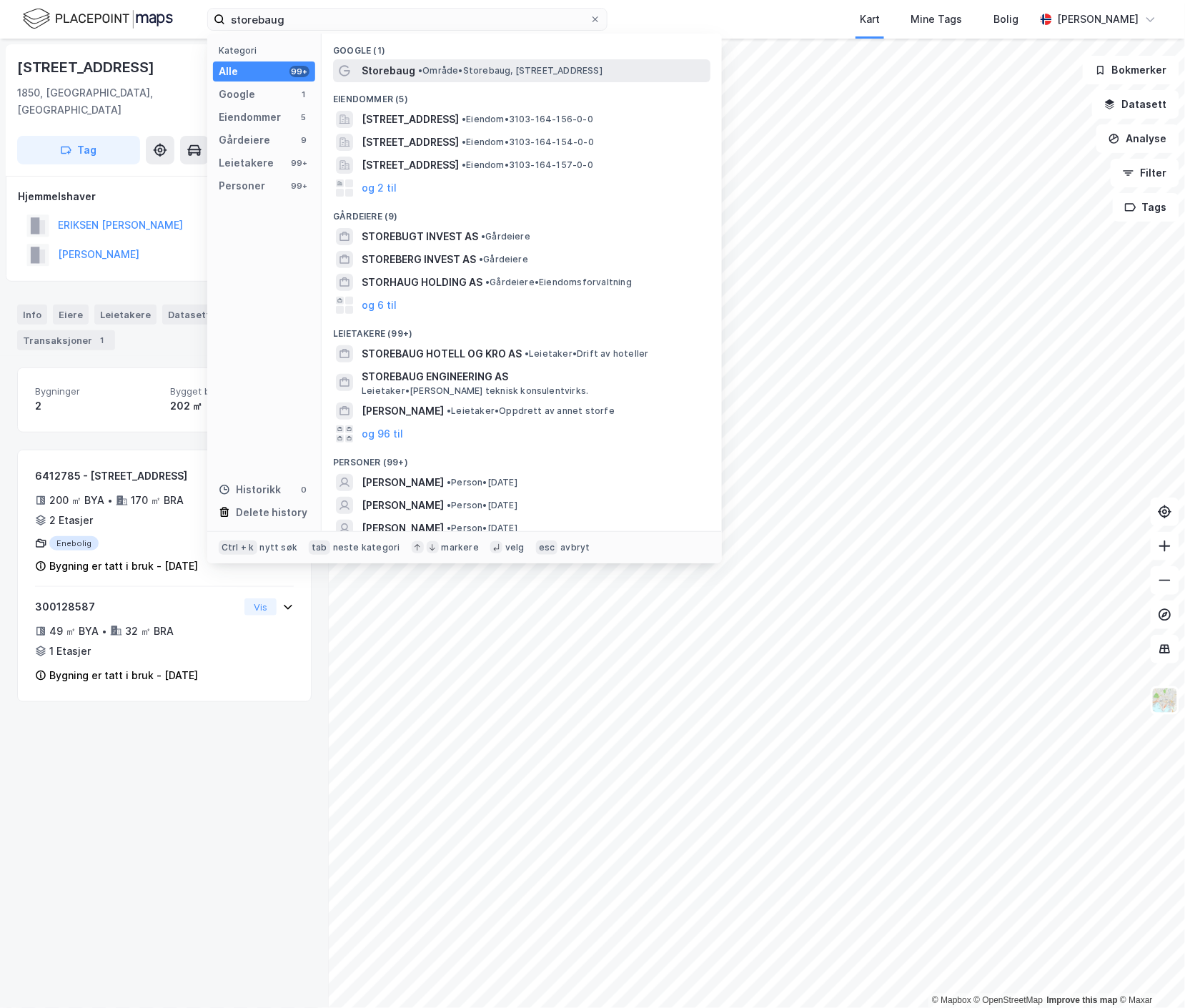
click at [373, 71] on span "Storebaug" at bounding box center [388, 70] width 53 height 17
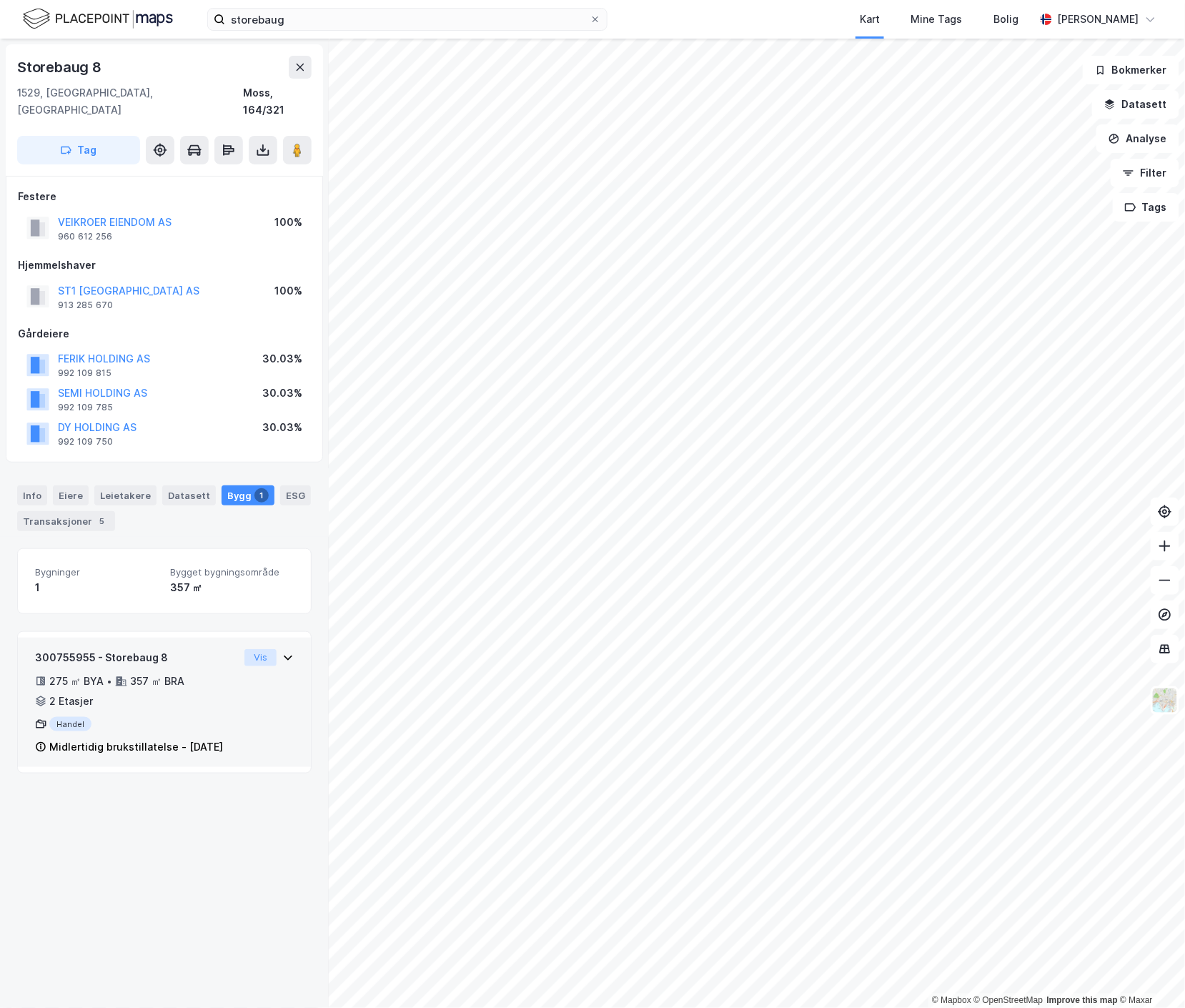
click at [256, 649] on button "Vis" at bounding box center [260, 657] width 32 height 17
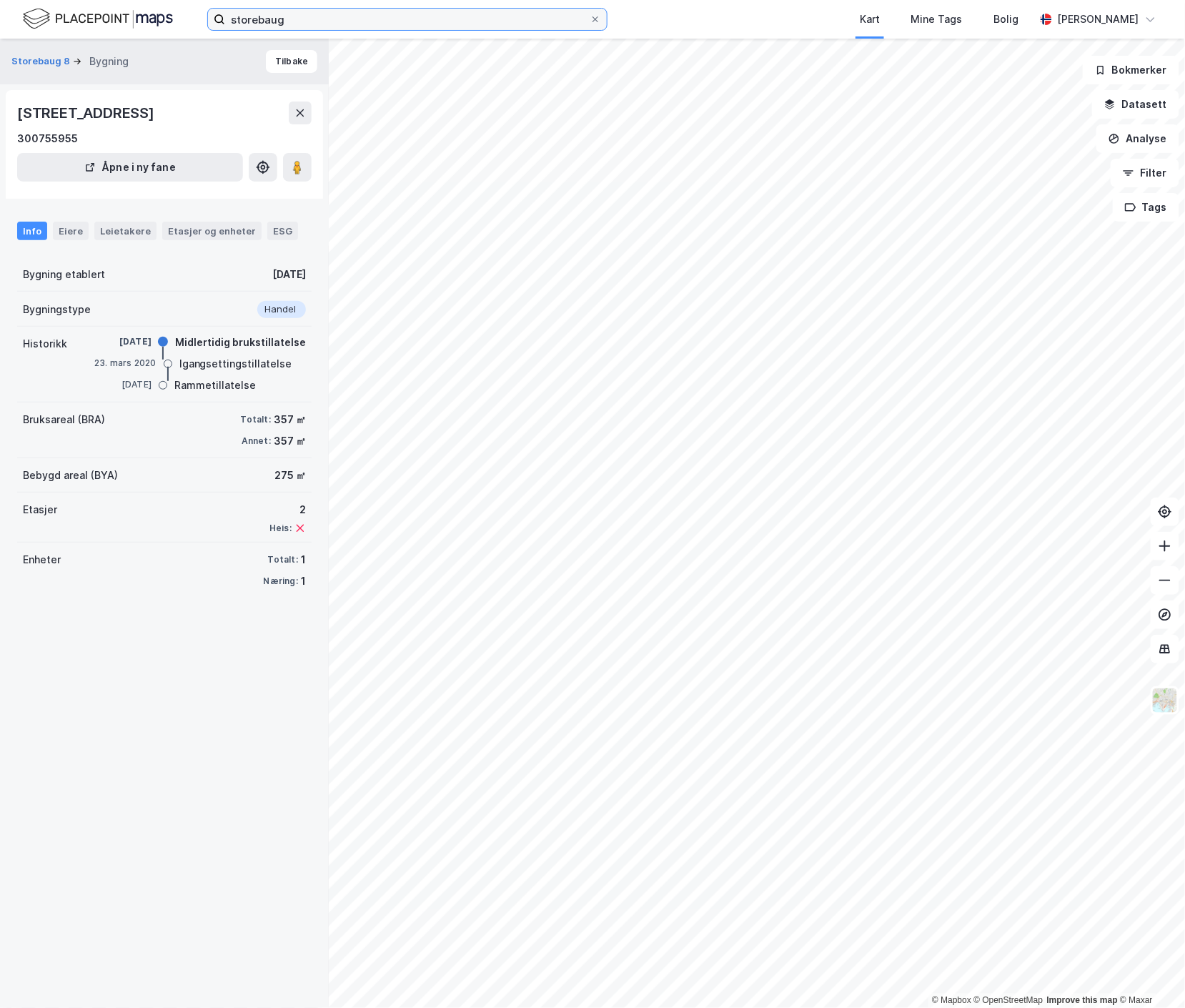
click at [312, 7] on label "storebaug" at bounding box center [407, 19] width 401 height 22
click at [312, 8] on input "storebaug" at bounding box center [407, 19] width 364 height 22
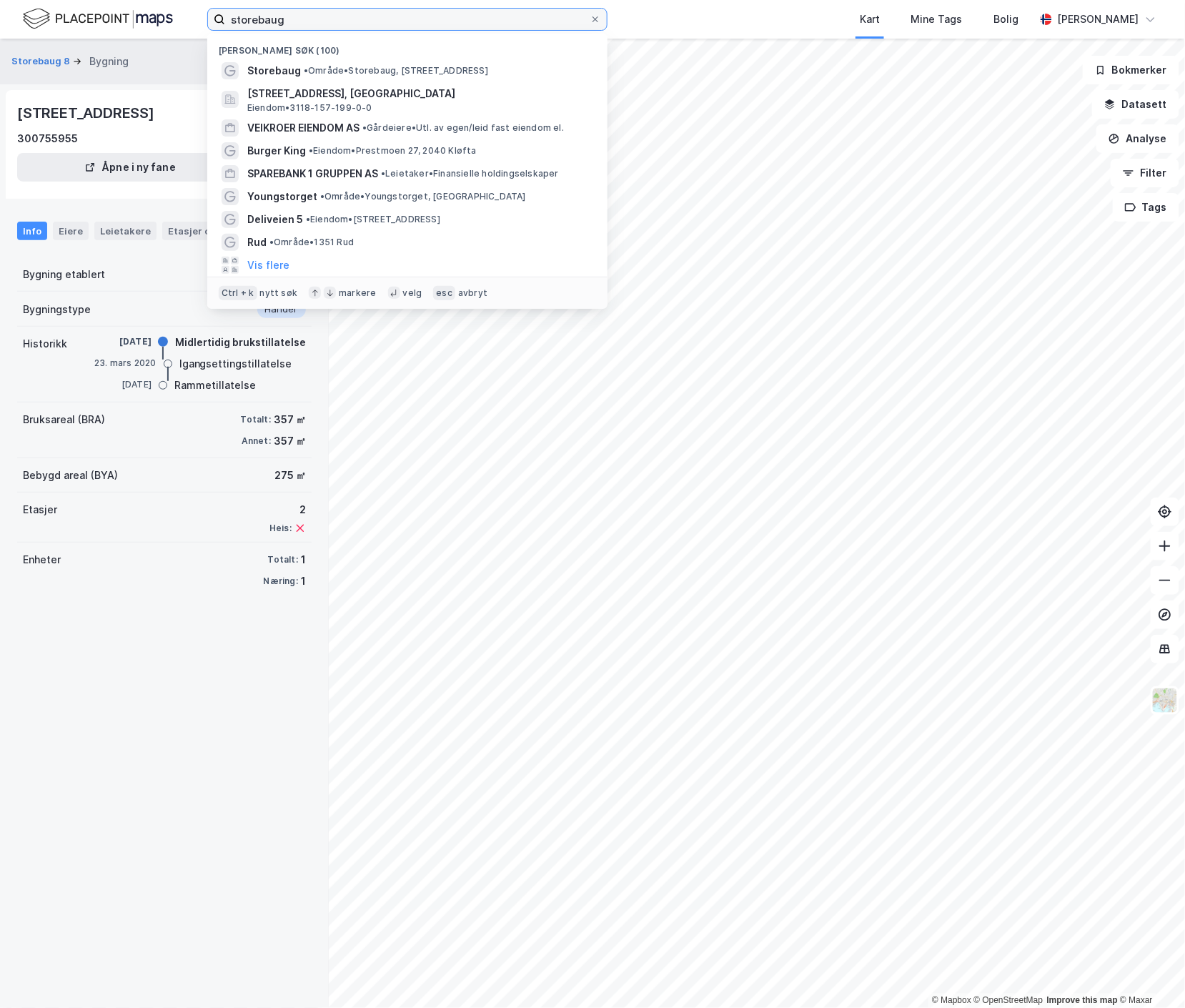
drag, startPoint x: 307, startPoint y: 21, endPoint x: 29, endPoint y: 10, distance: 278.2
click at [30, 10] on div "storebaug Nylige søk (100) Storebaug • Område • Storebaug, 1529 Moss Rådyrveien…" at bounding box center [592, 19] width 1185 height 38
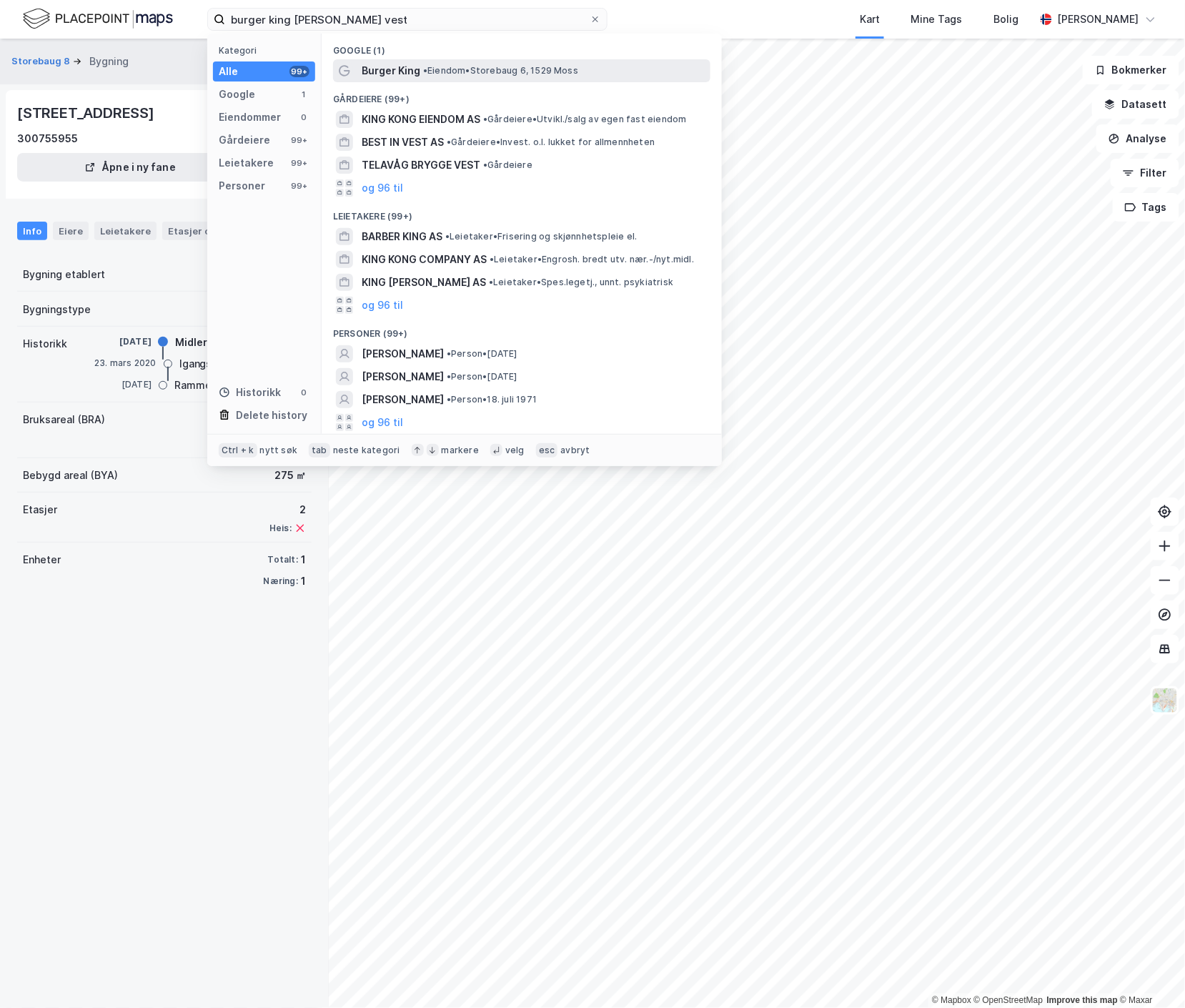
click at [461, 76] on span "• Eiendom • Storebaug 6, 1529 Moss" at bounding box center [501, 70] width 155 height 11
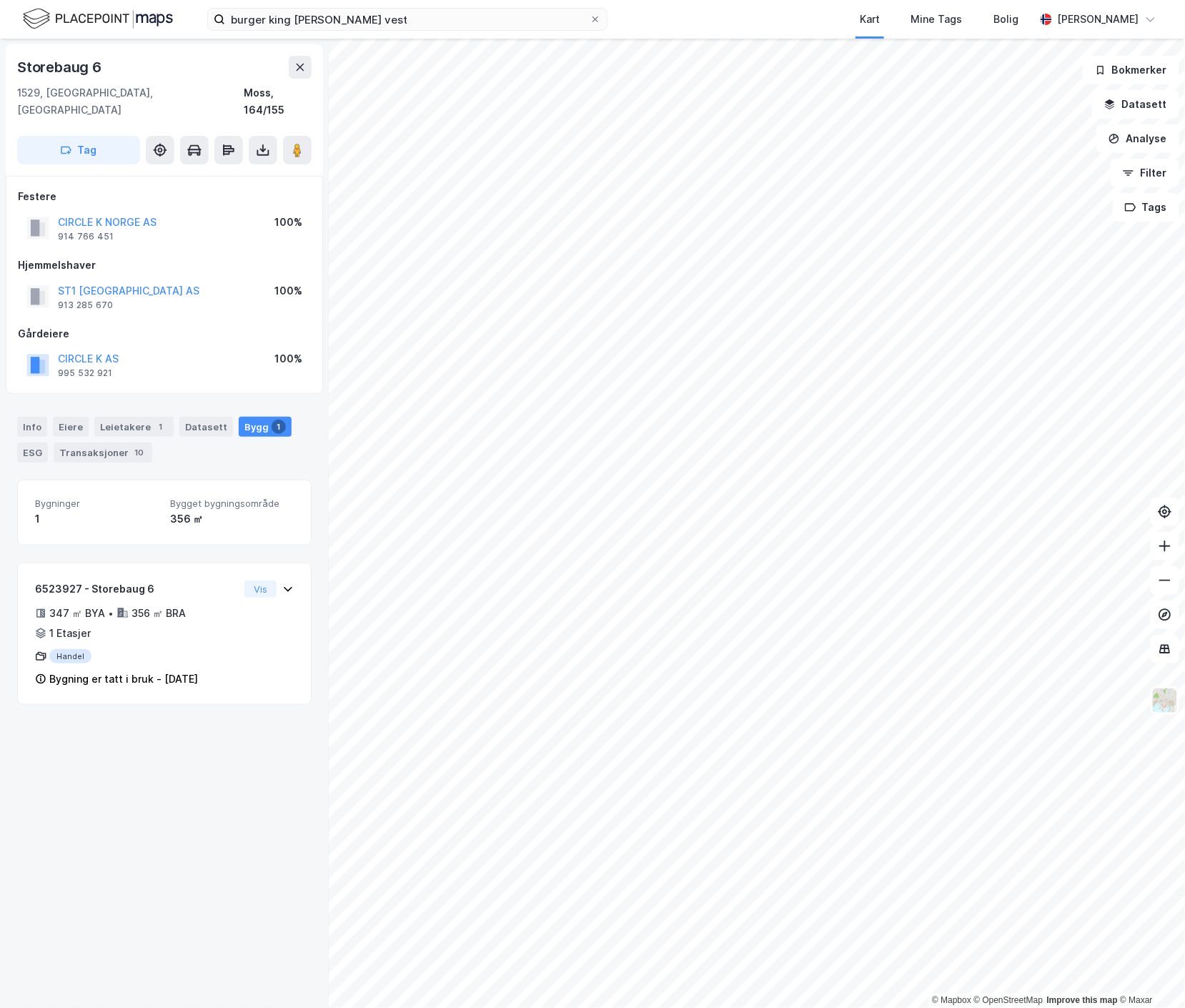
click at [700, 21] on div "Kart Mine Tags Bolig" at bounding box center [855, 19] width 358 height 38
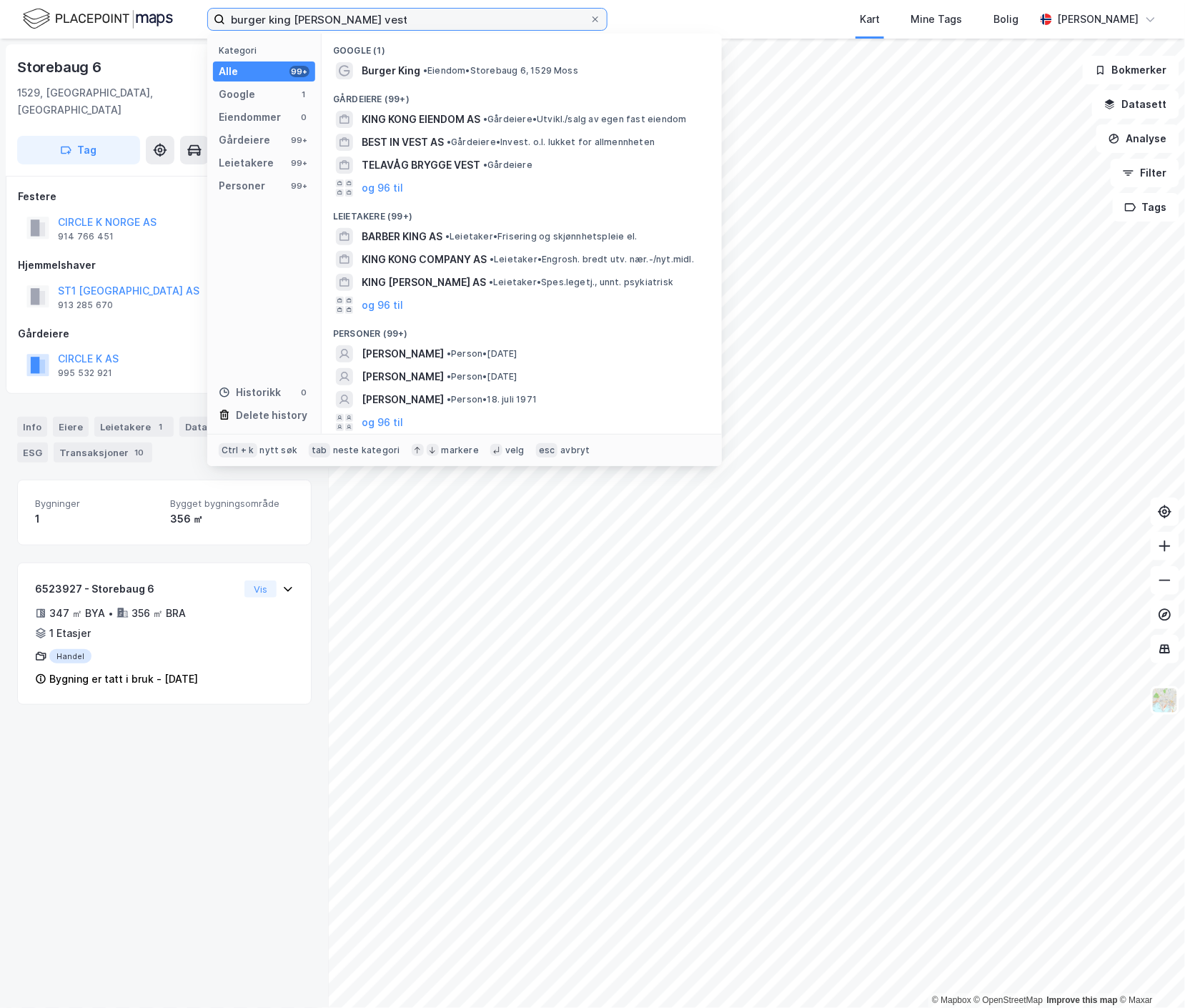
drag, startPoint x: 366, startPoint y: 18, endPoint x: 50, endPoint y: -17, distance: 317.9
click at [50, 0] on html "burger king rygge vest Kategori Alle 99+ Google 1 Eiendommer 0 Gårdeiere 99+ Le…" at bounding box center [592, 504] width 1185 height 1008
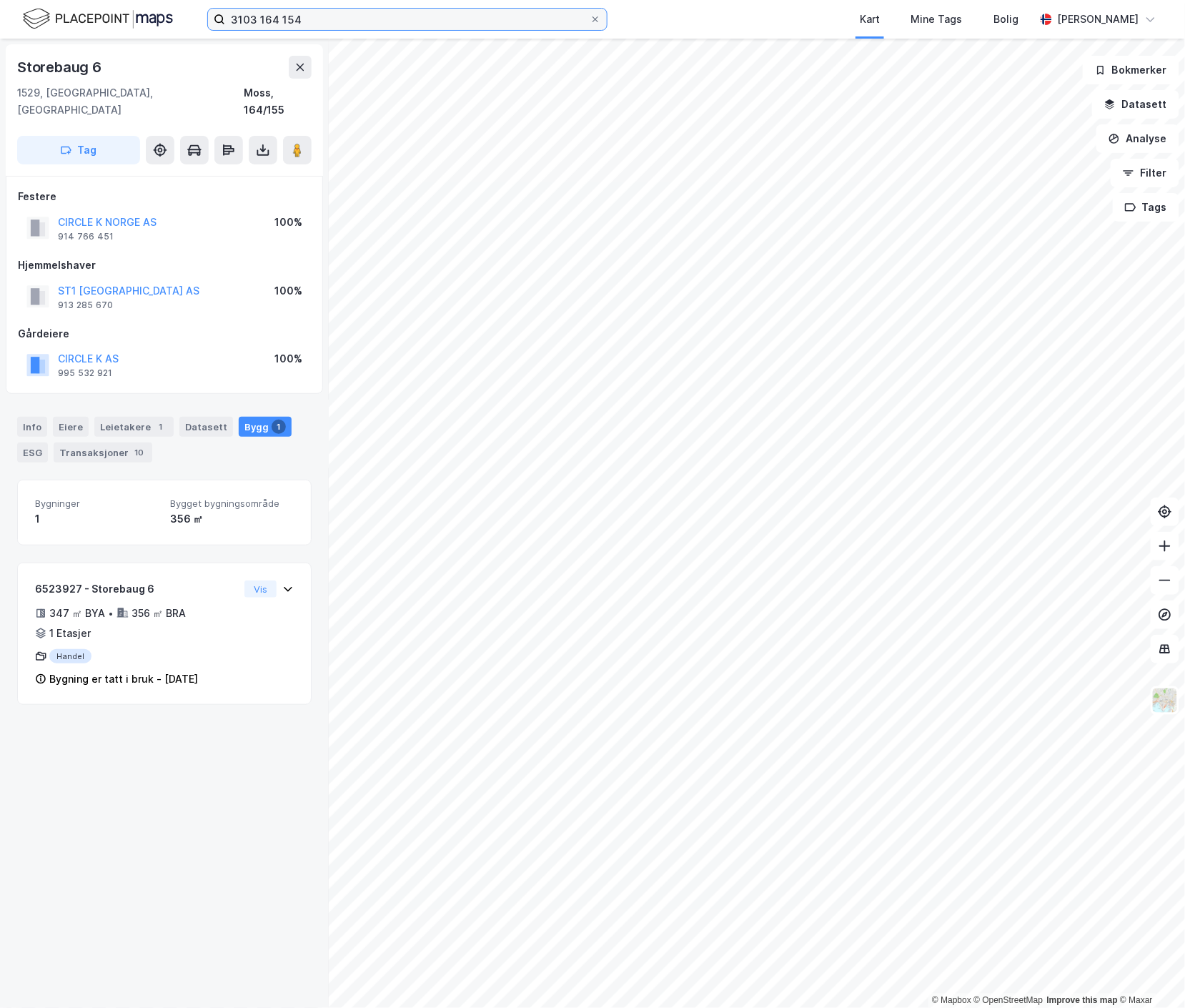
click at [341, 23] on input "3103 164 154" at bounding box center [407, 19] width 364 height 22
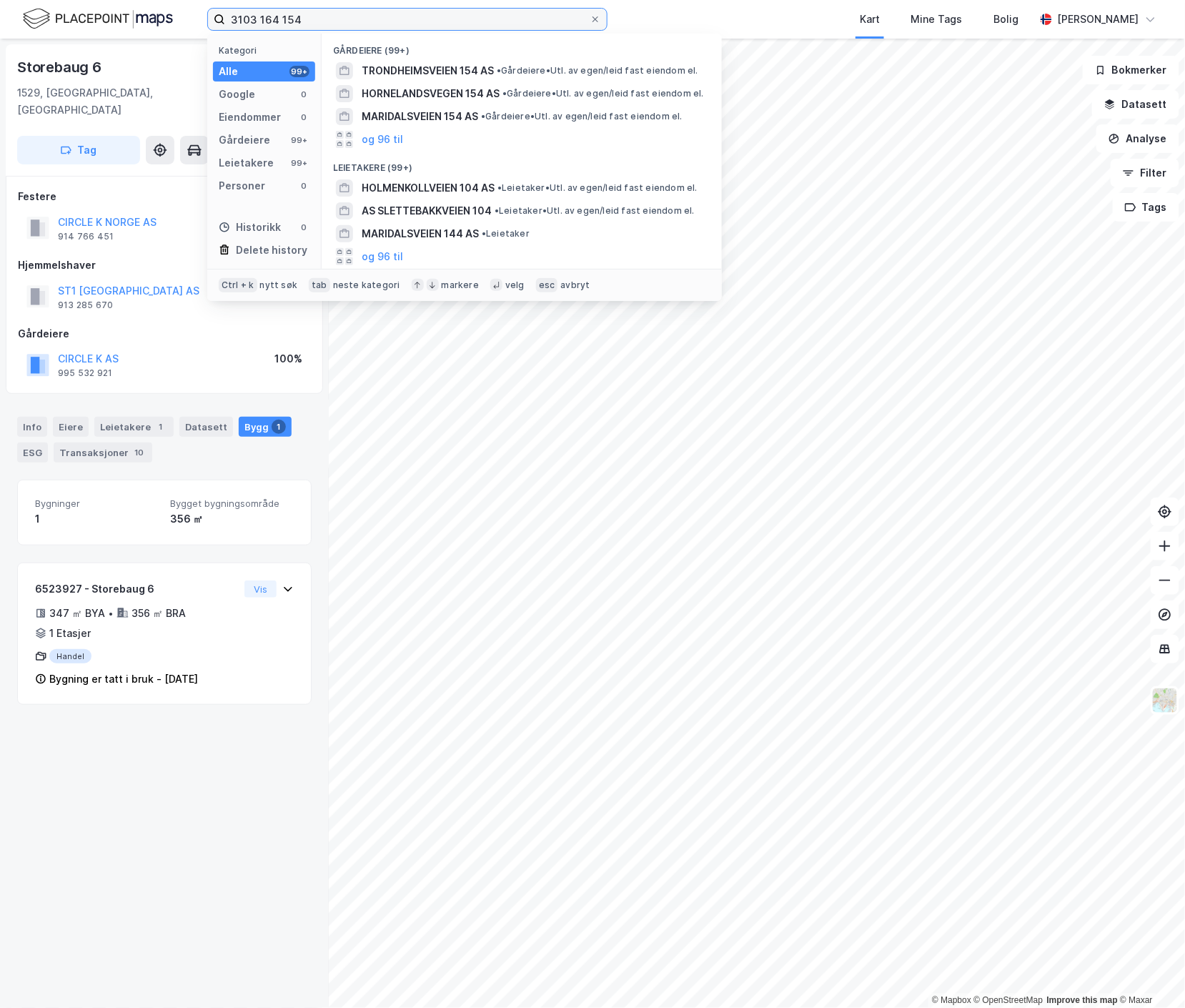
click at [341, 23] on input "3103 164 154" at bounding box center [407, 19] width 364 height 22
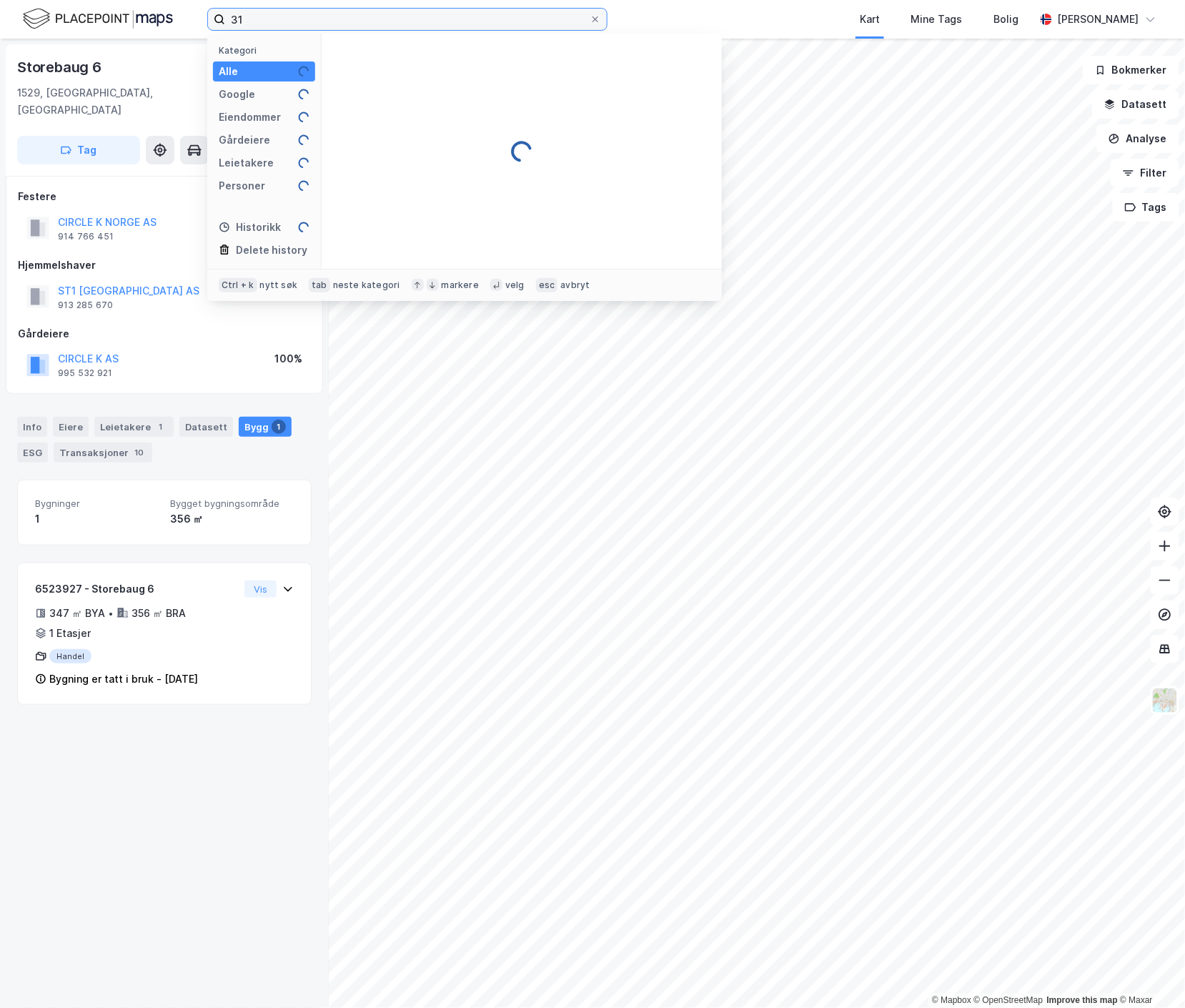
type input "3"
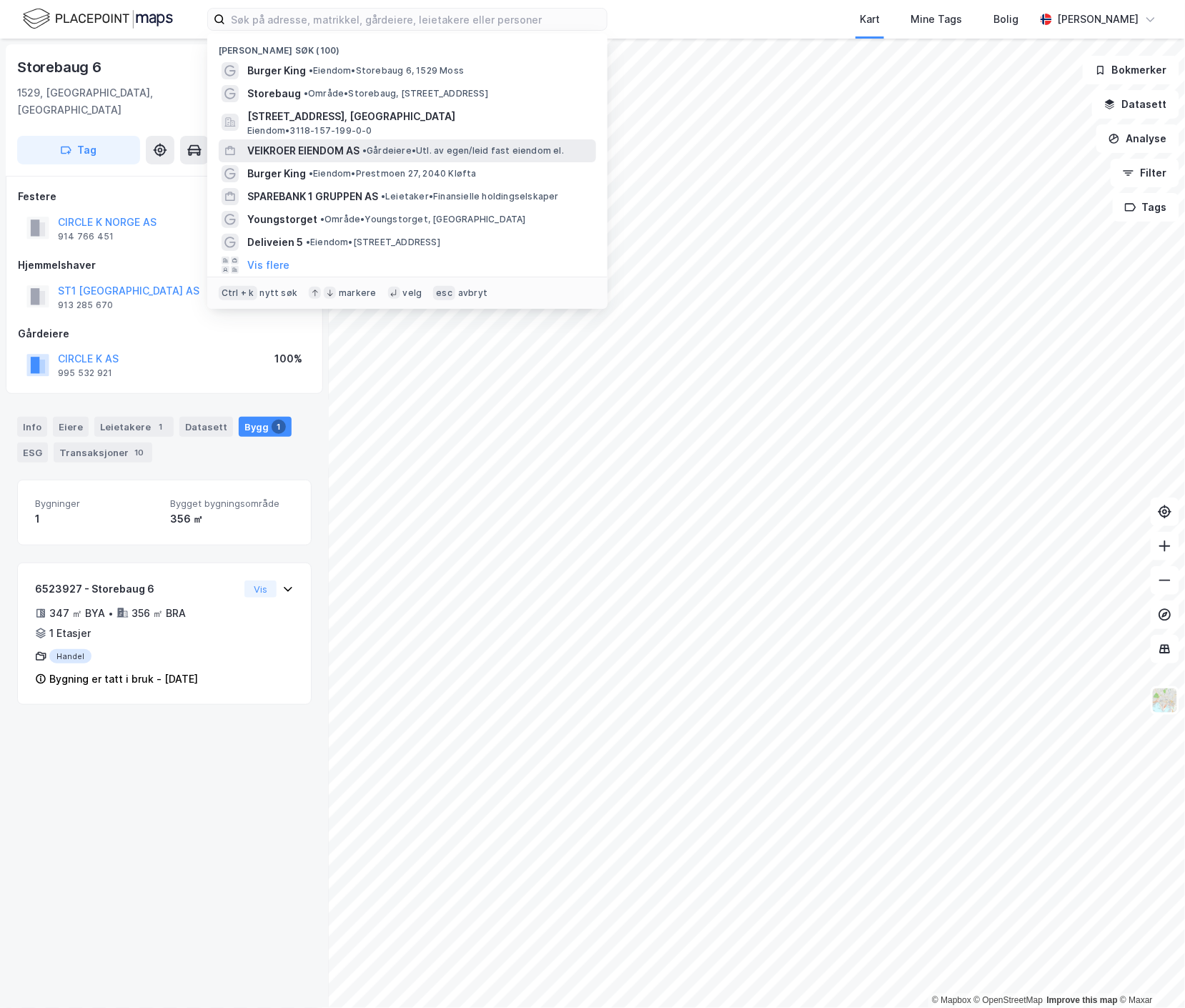
click at [333, 153] on span "VEIKROER EIENDOM AS" at bounding box center [303, 151] width 112 height 17
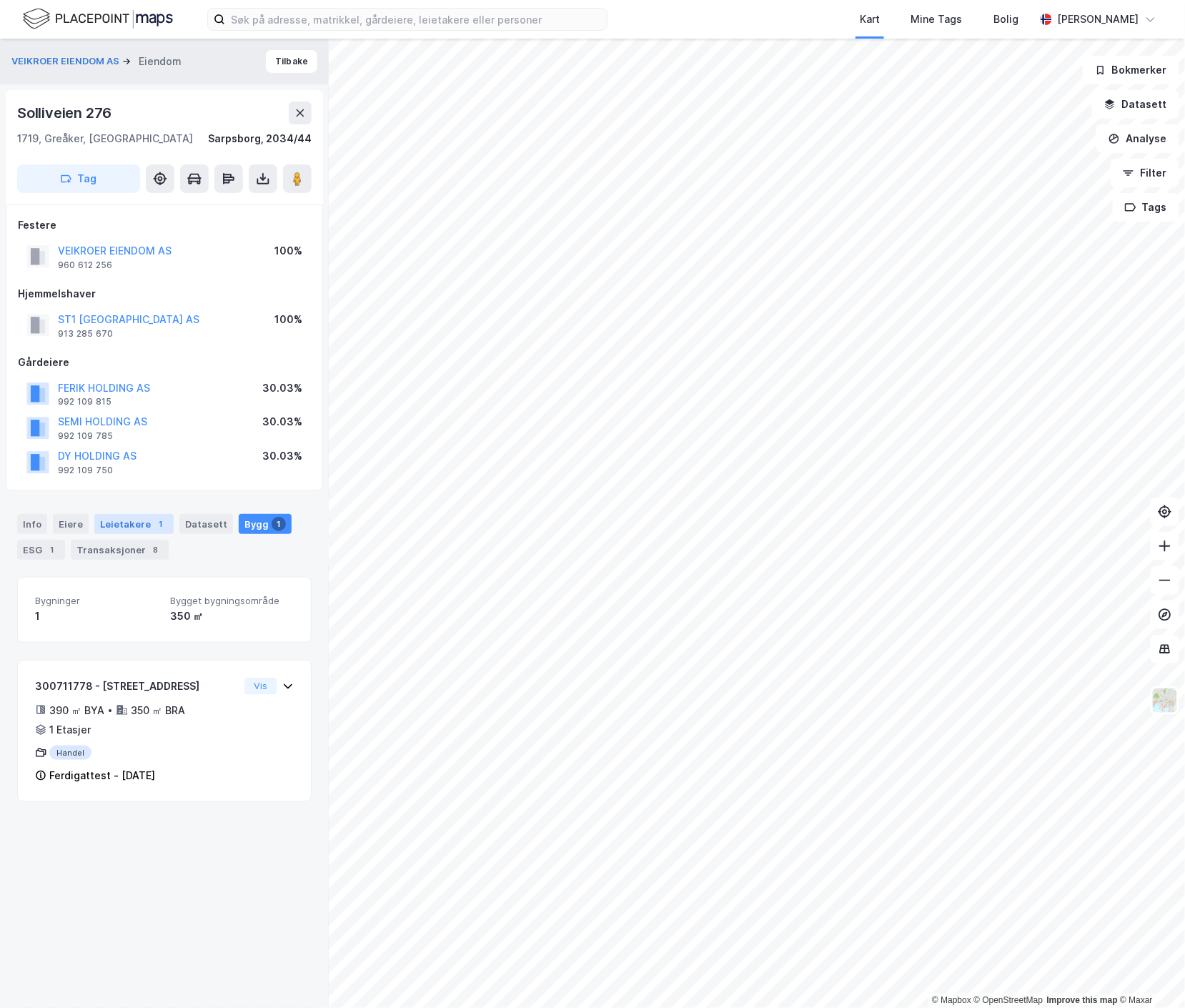
click at [124, 518] on div "Leietakere 1" at bounding box center [134, 523] width 80 height 20
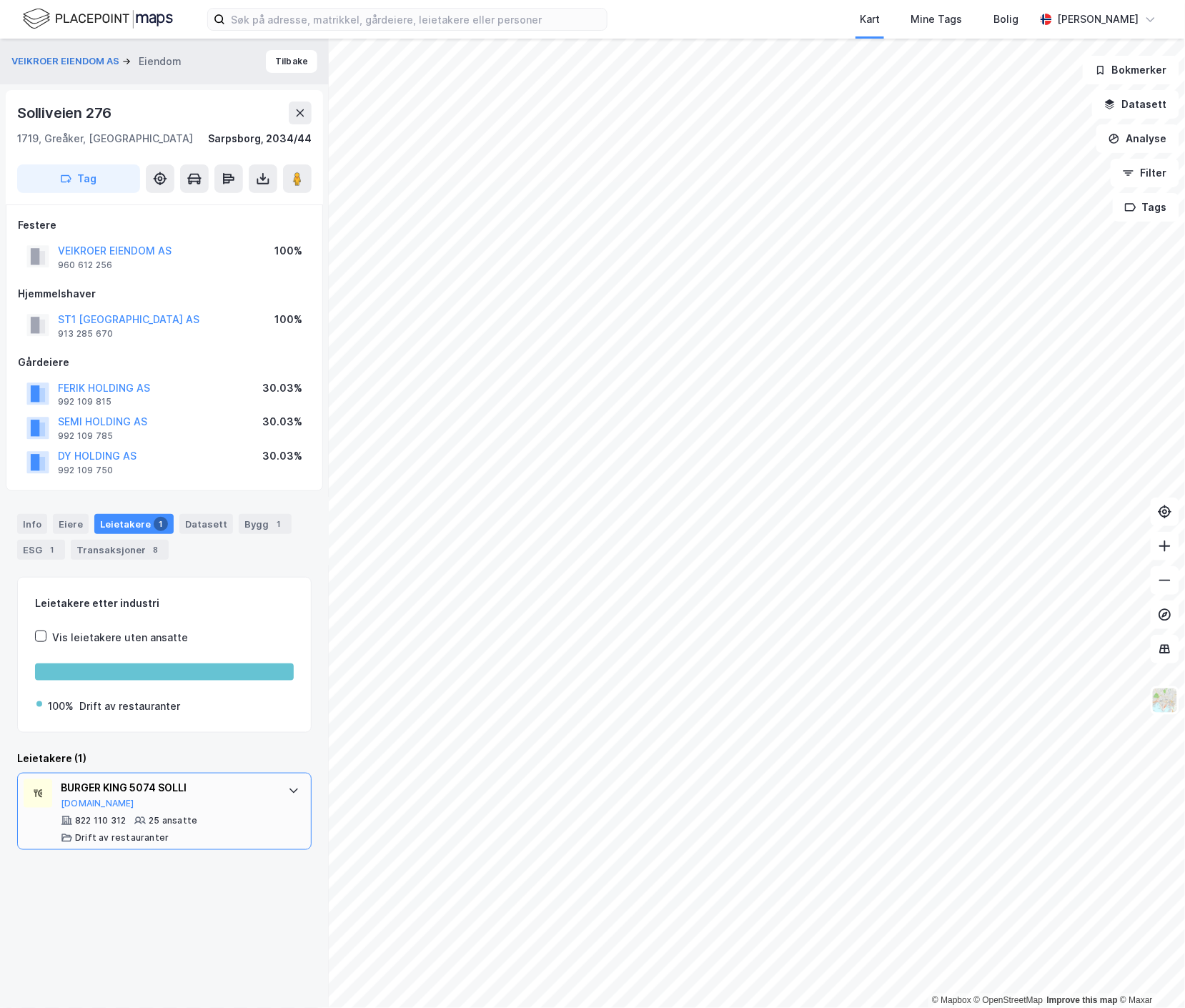
click at [192, 787] on div "BURGER KING 5074 SOLLI" at bounding box center [168, 787] width 213 height 17
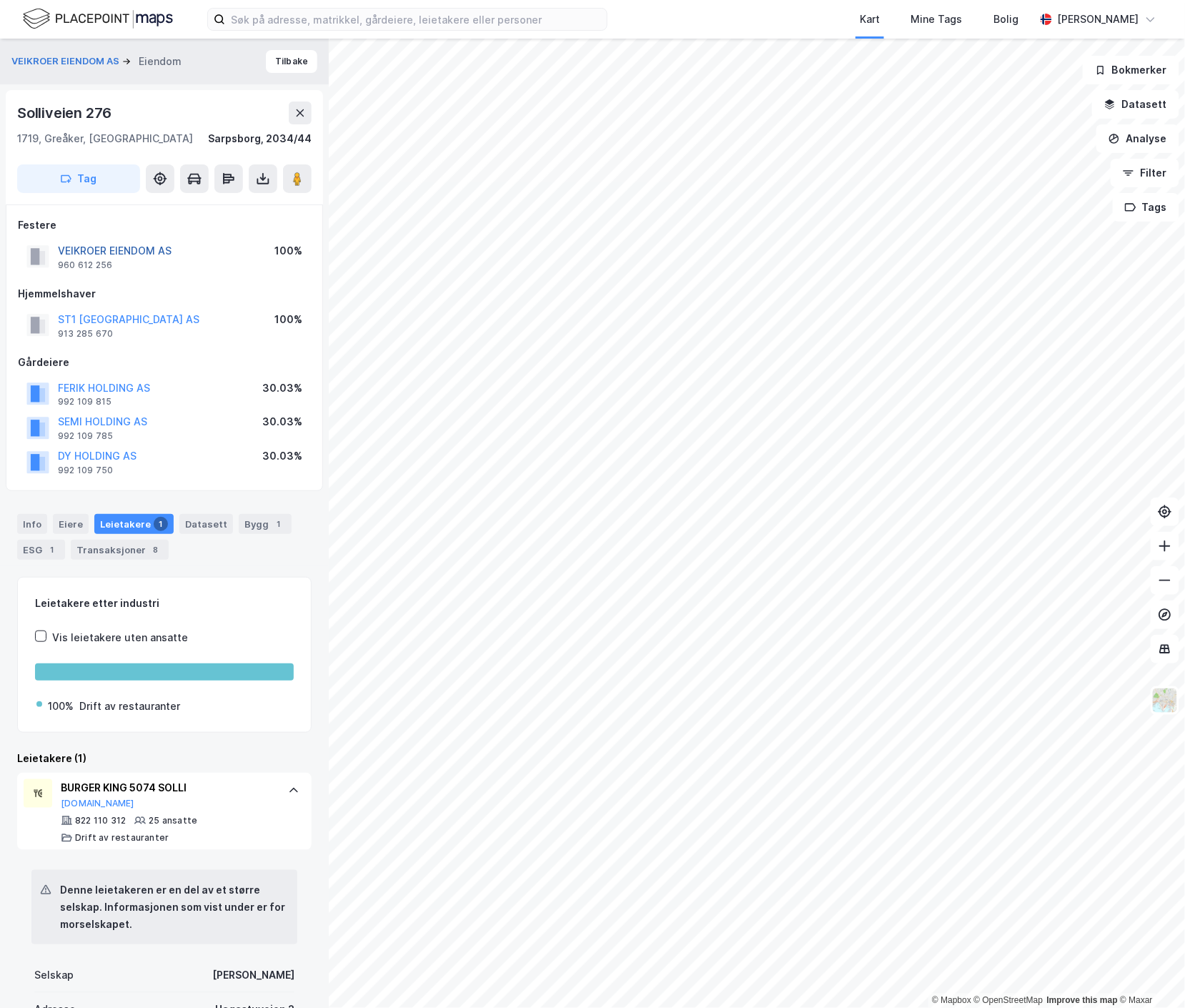
click at [0, 0] on button "VEIKROER EIENDOM AS" at bounding box center [0, 0] width 0 height 0
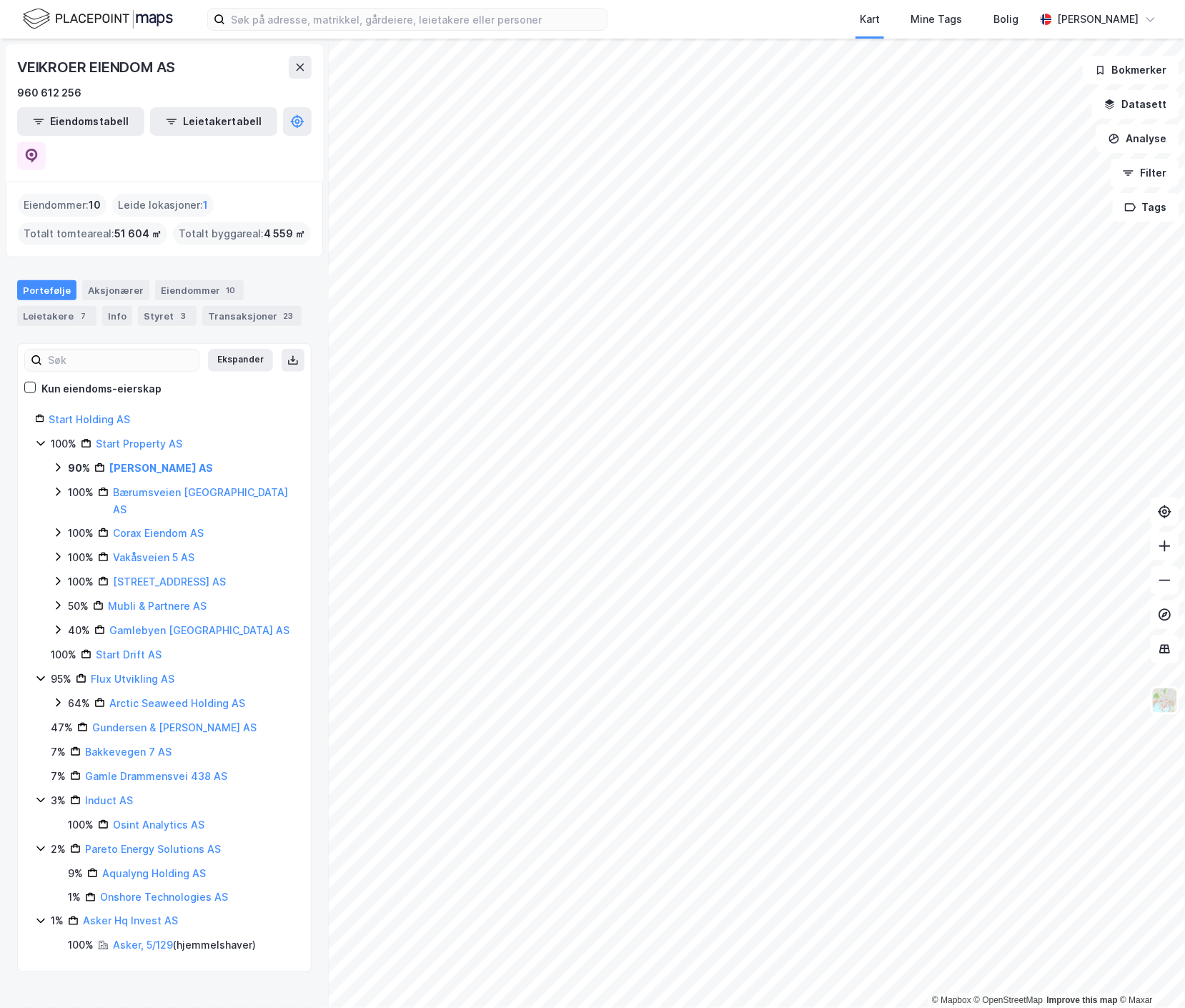
click at [303, 277] on div "© Mapbox © OpenStreetMap Improve this map © Maxar VEIKROER EIENDOM AS 960 612 2…" at bounding box center [592, 523] width 1185 height 970
click at [264, 413] on div "© Mapbox © OpenStreetMap Improve this map © Maxar VEIKROER EIENDOM AS 960 612 2…" at bounding box center [592, 523] width 1185 height 970
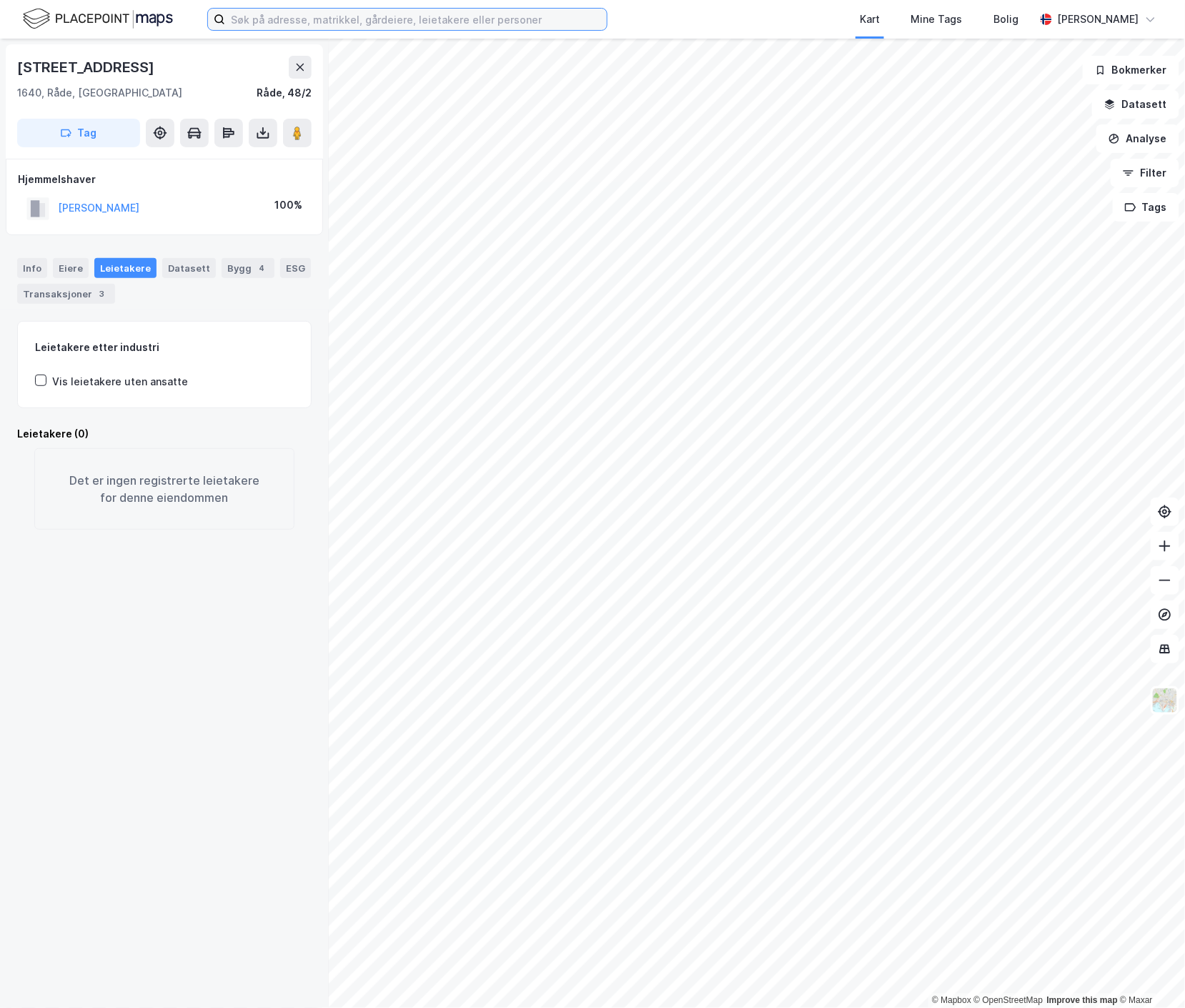
click at [350, 24] on input at bounding box center [417, 19] width 382 height 22
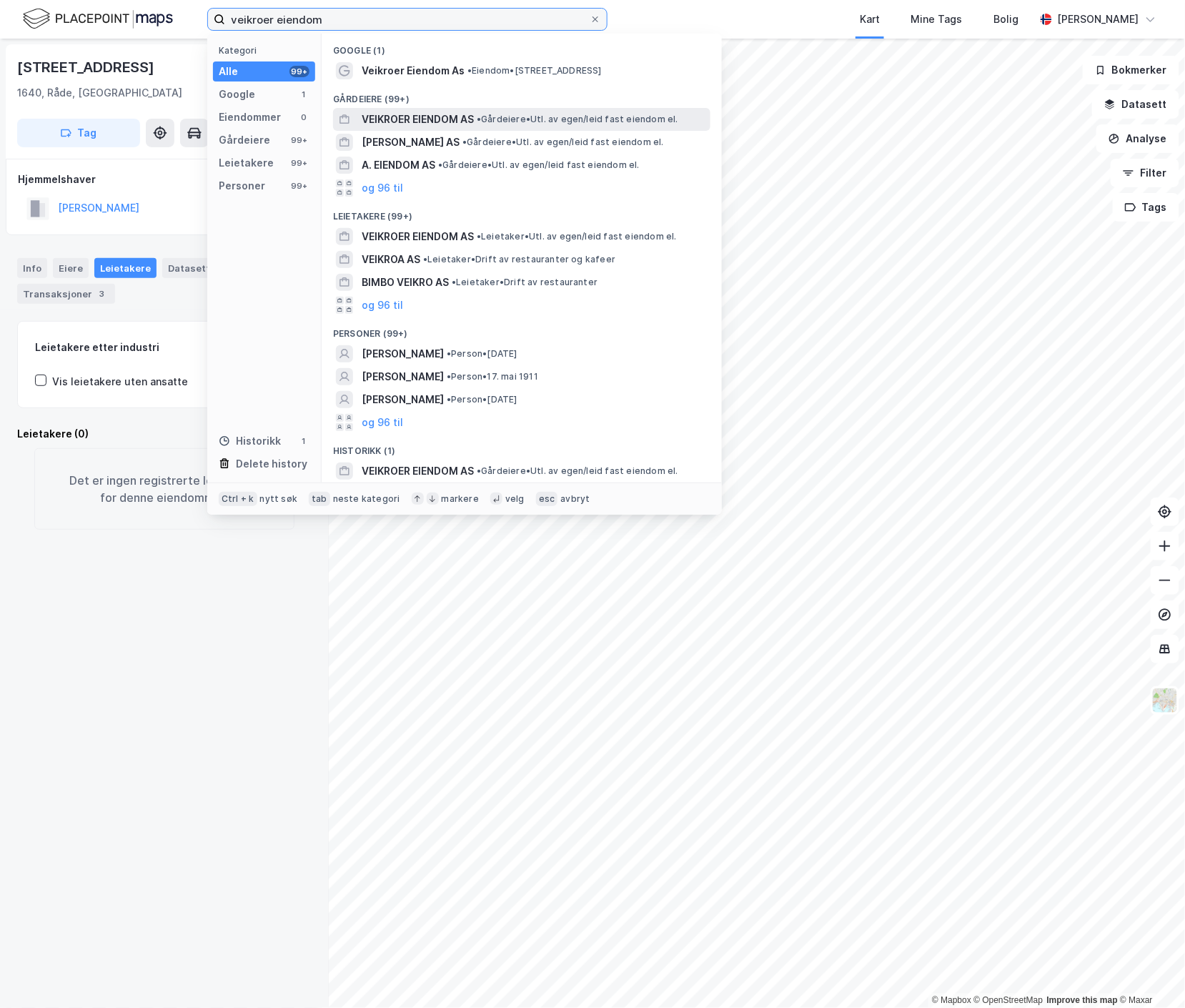
type input "veikroer eiendom"
click at [413, 114] on span "VEIKROER EIENDOM AS" at bounding box center [417, 119] width 112 height 17
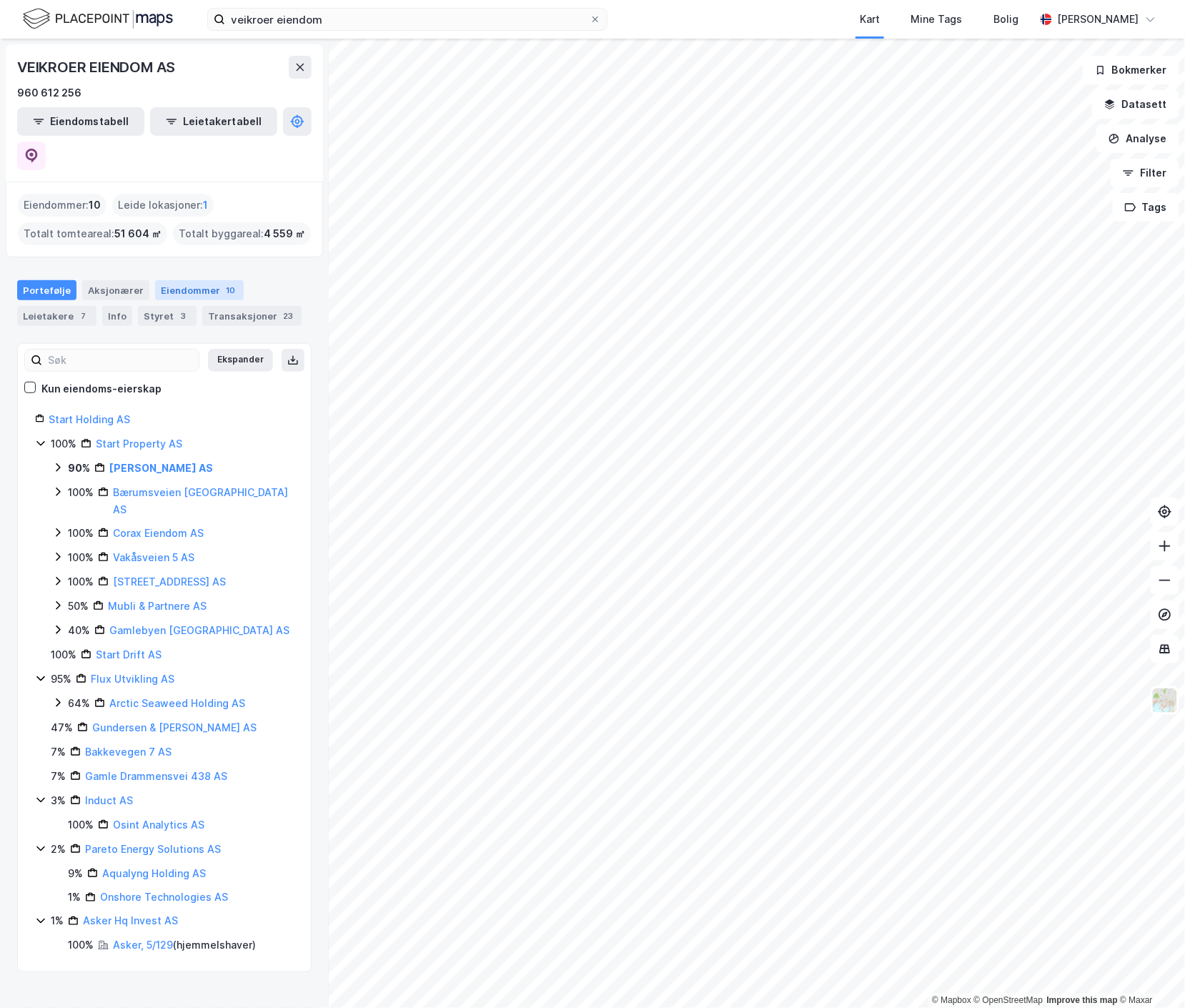
click at [201, 280] on div "Eiendommer 10" at bounding box center [199, 289] width 89 height 20
